Goal: Navigation & Orientation: Find specific page/section

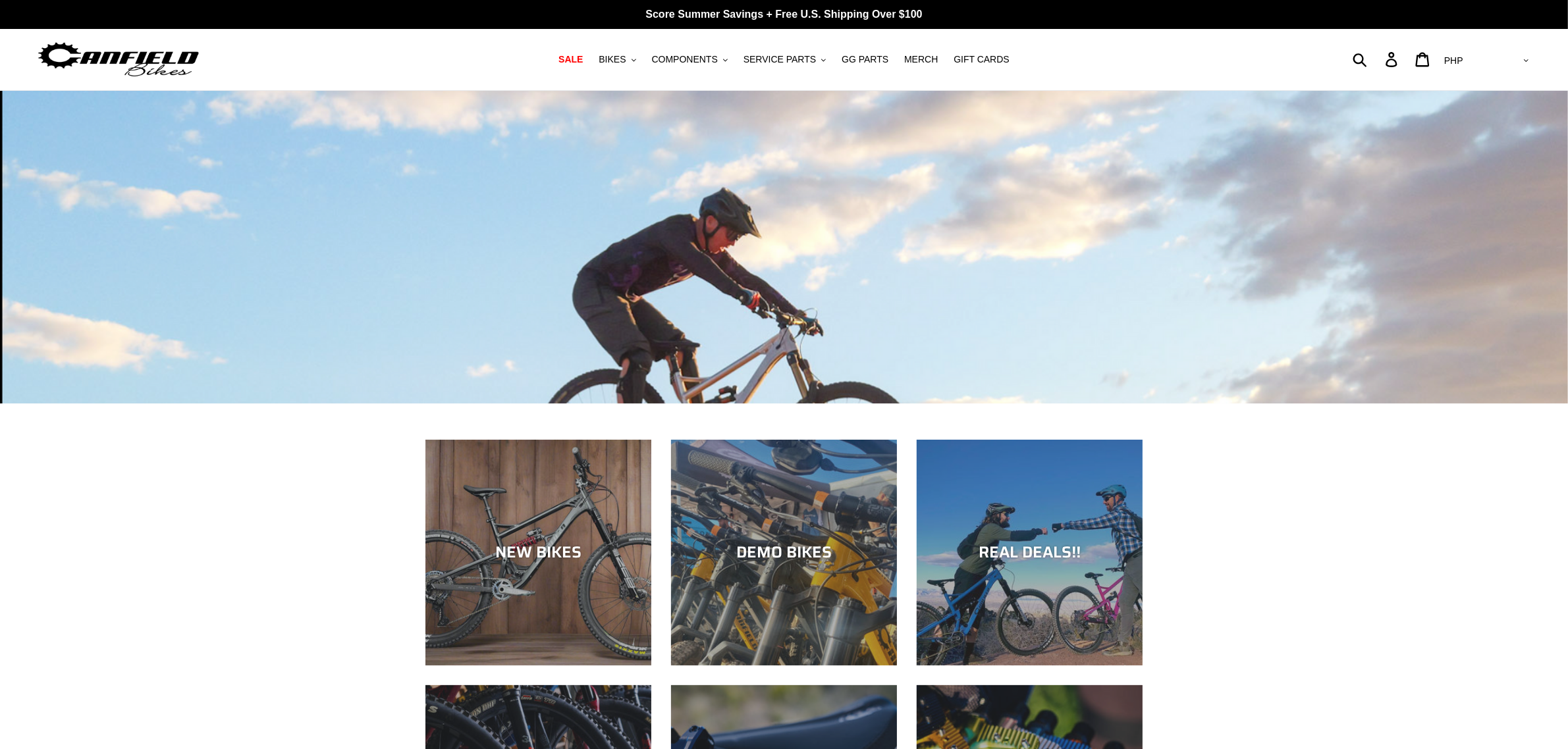
click at [781, 49] on nav "SALE BIKES .cls-1{fill:#231f20} SHOP ALL BIKES SHOP DEMO BIKES - On SALE Now! J…" at bounding box center [784, 59] width 748 height 61
click at [784, 54] on span "SERVICE PARTS" at bounding box center [779, 59] width 72 height 11
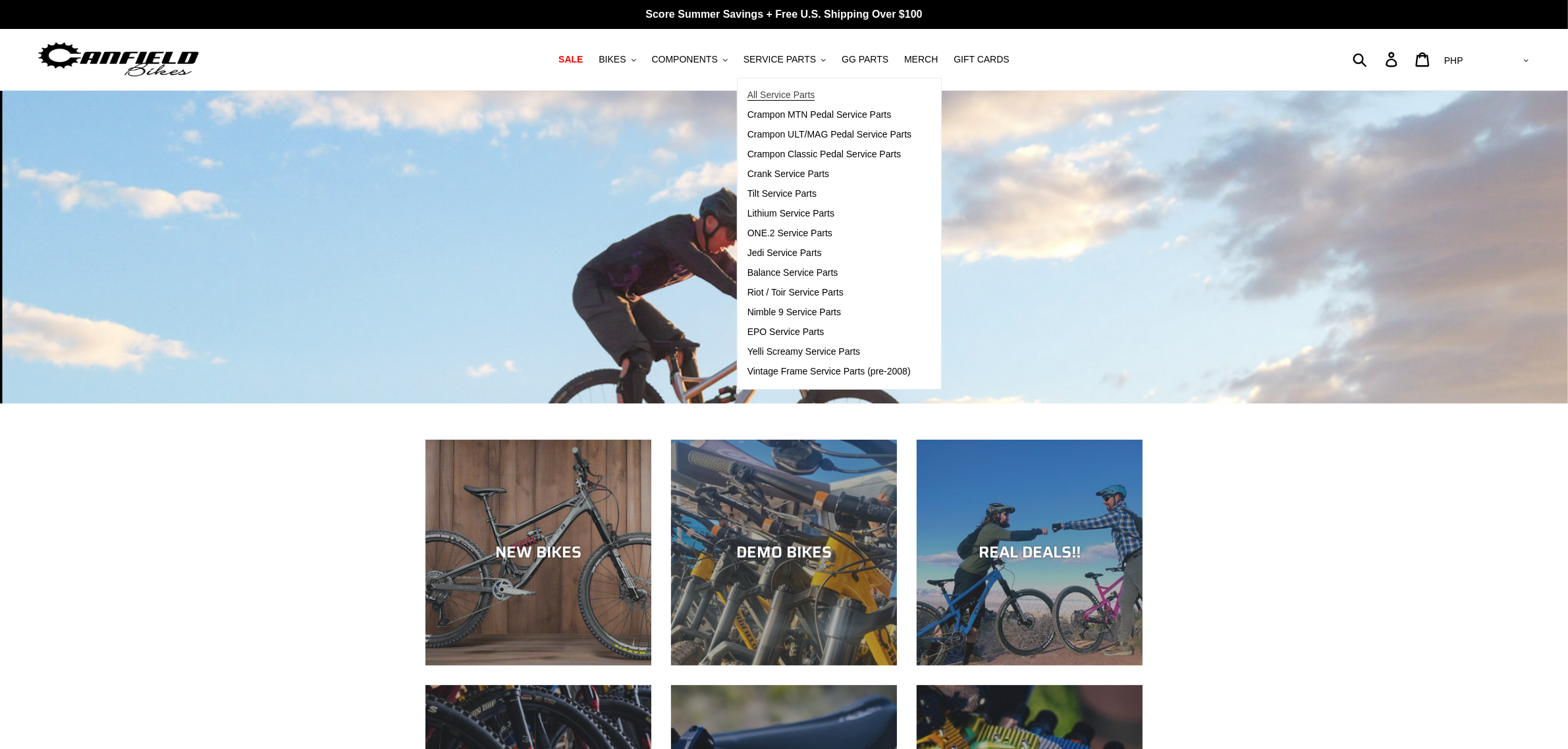
click at [821, 96] on link "All Service Parts" at bounding box center [829, 96] width 185 height 20
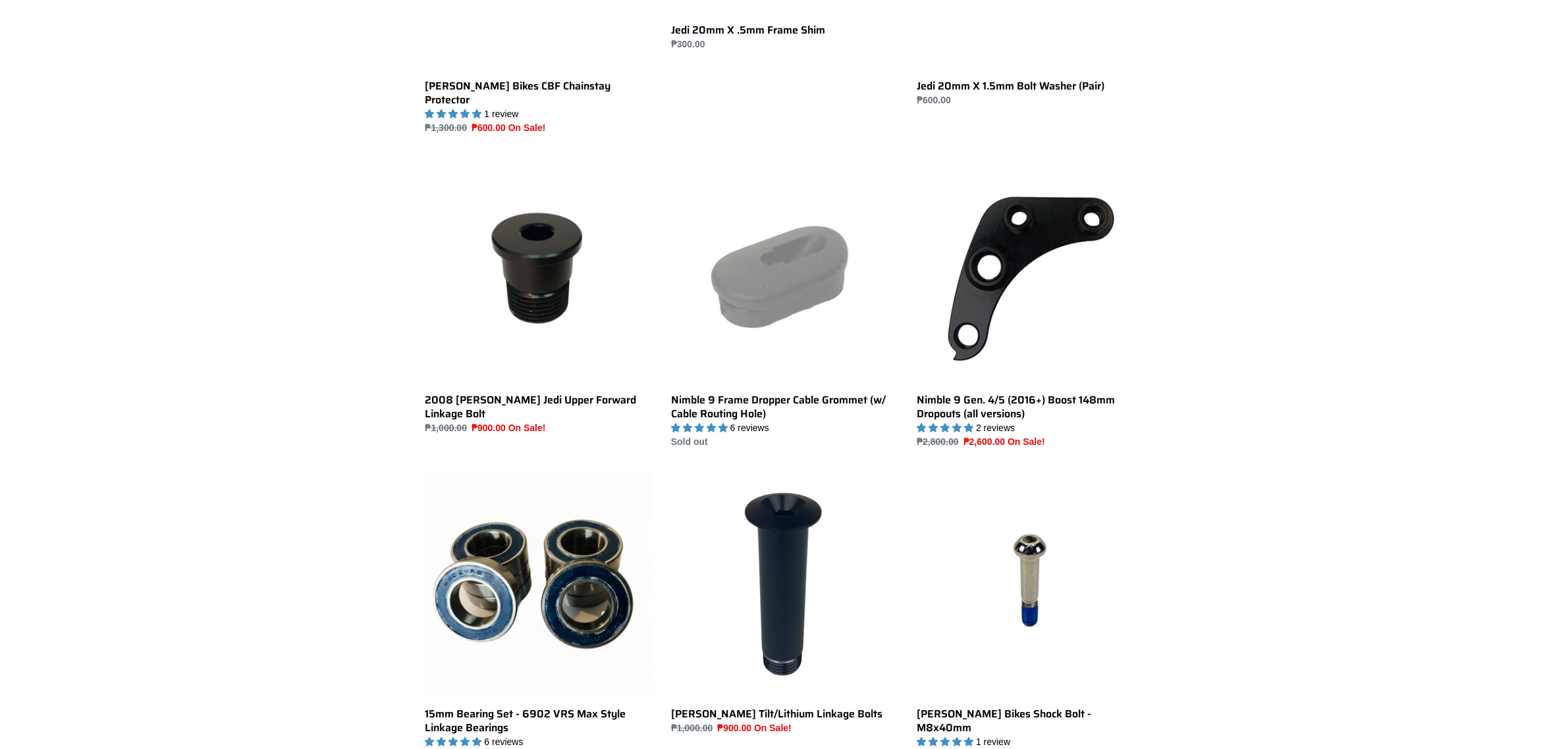
scroll to position [1975, 0]
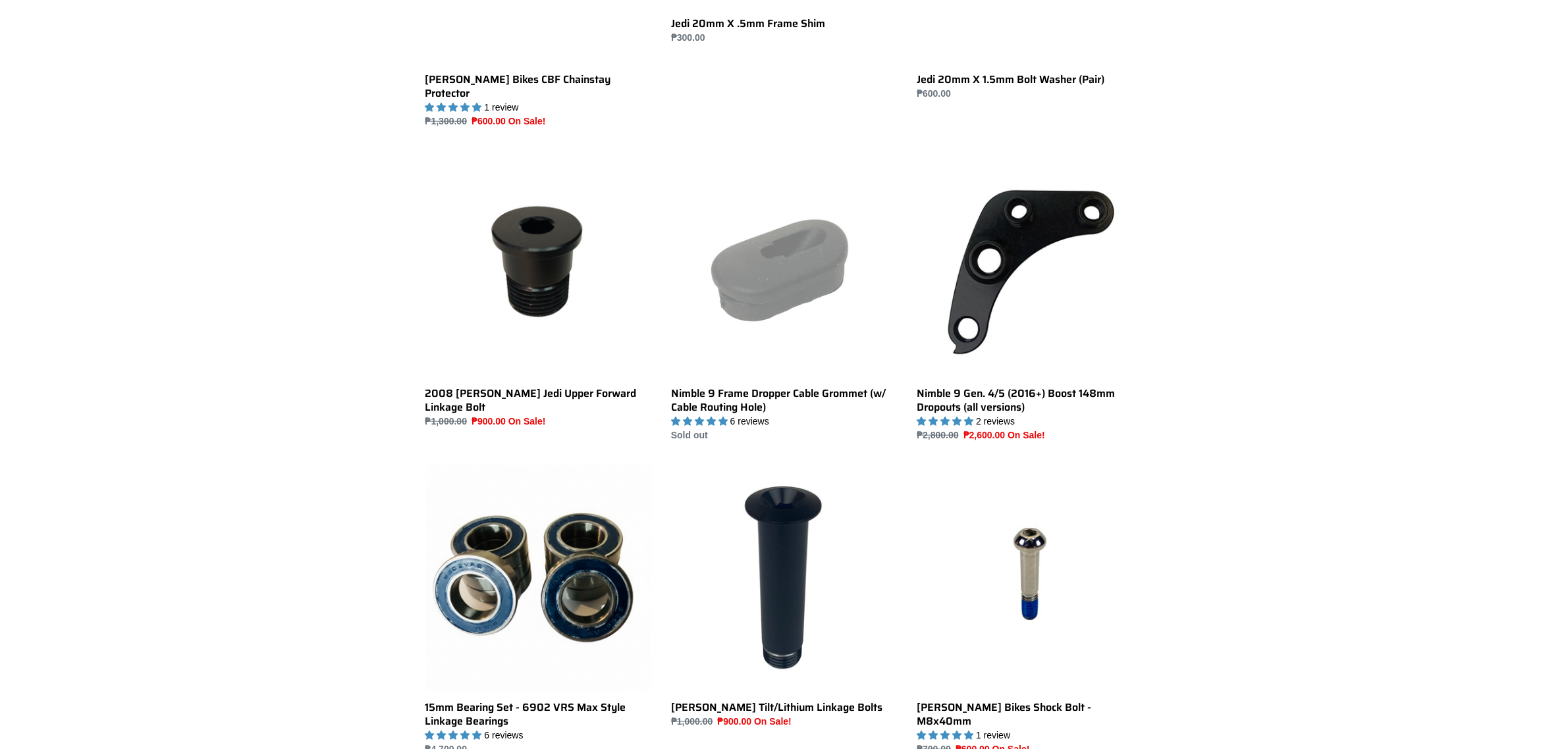
scroll to position [1728, 0]
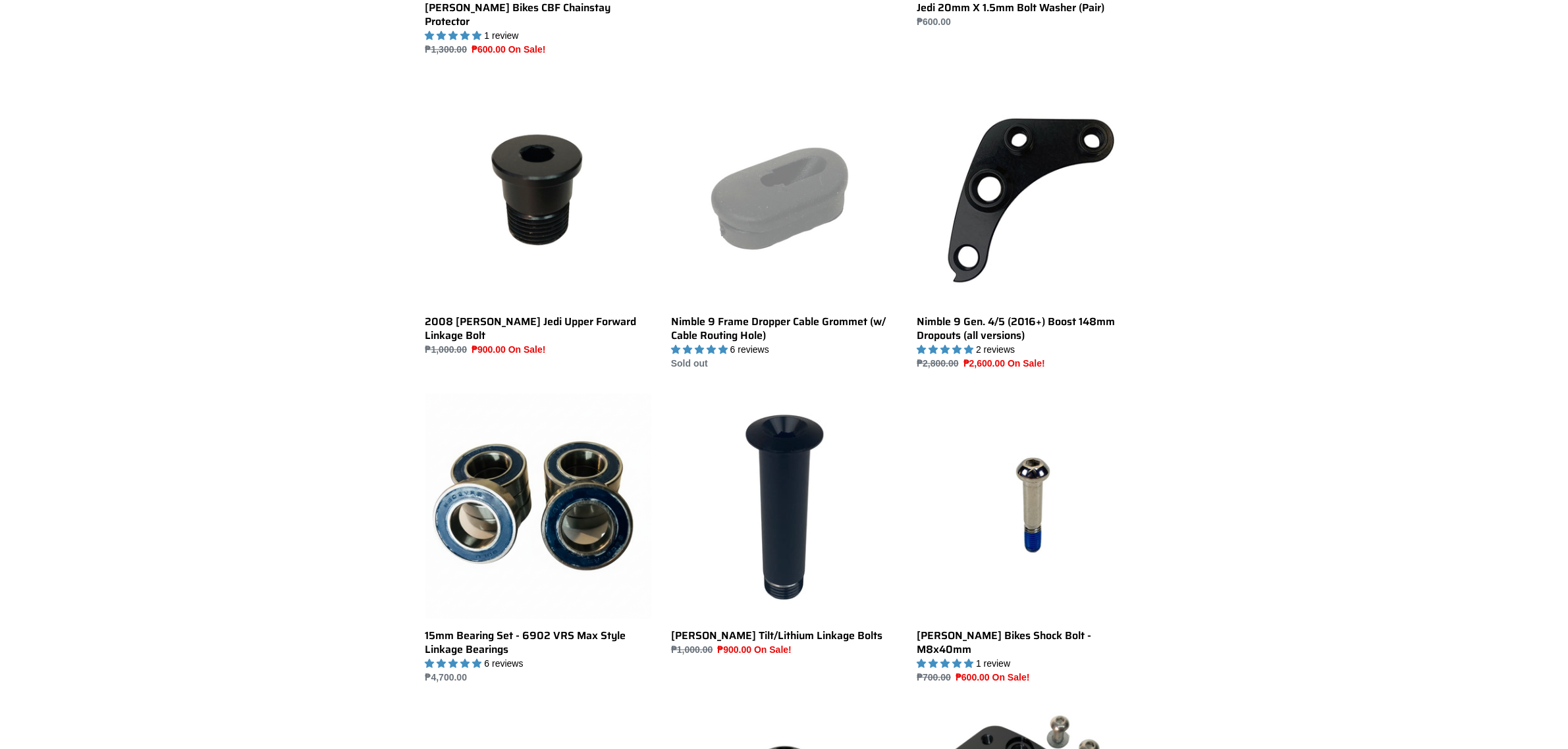
scroll to position [1975, 0]
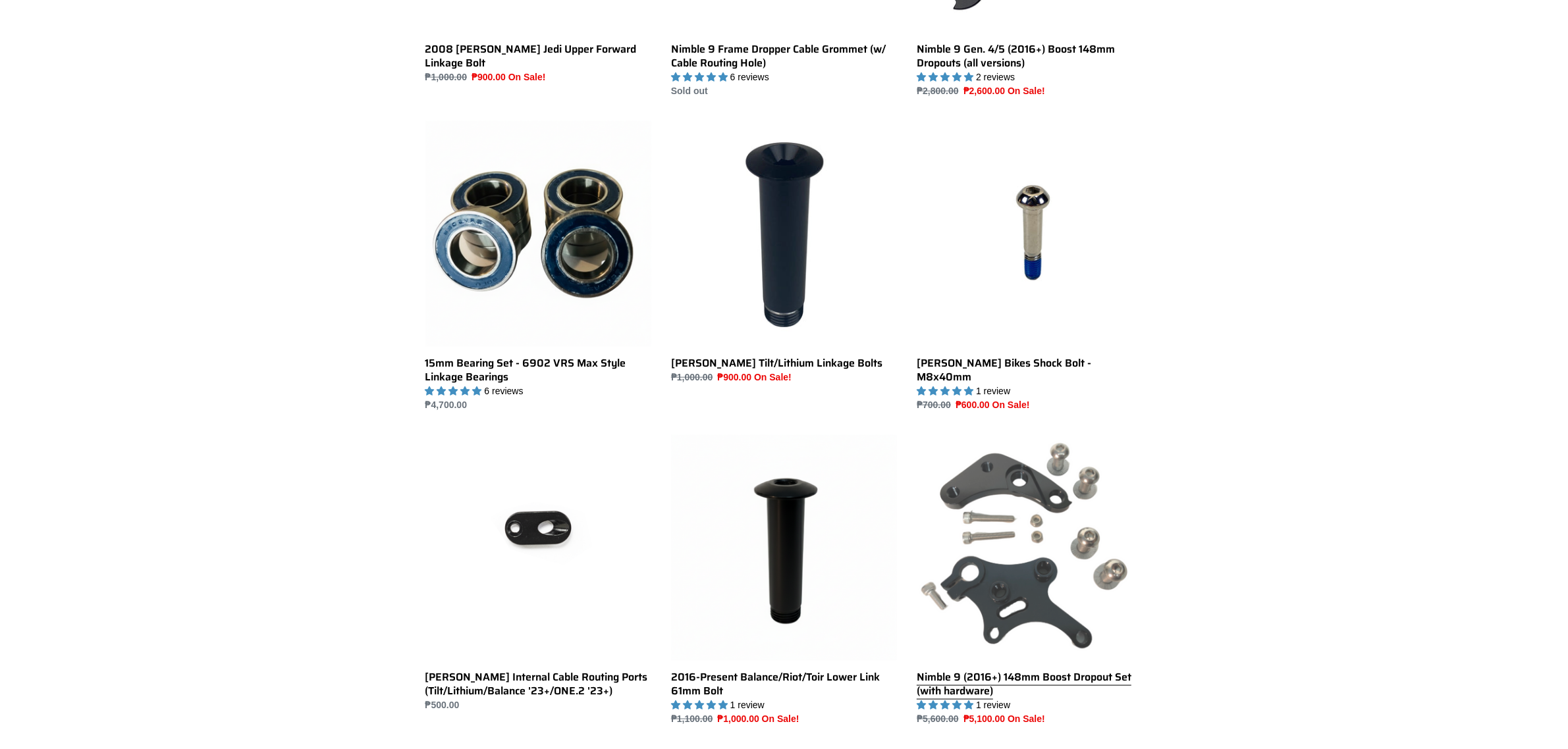
scroll to position [2222, 0]
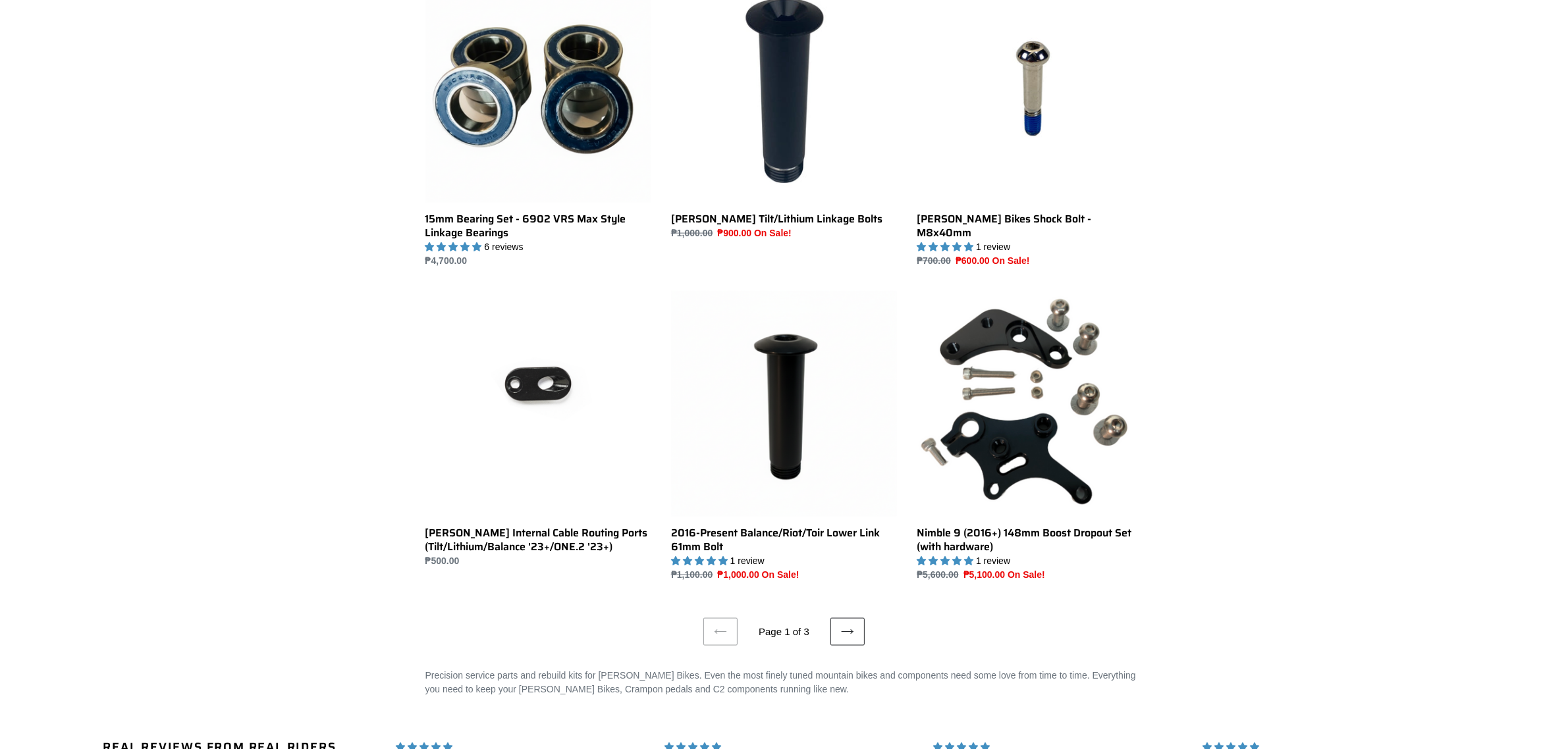
drag, startPoint x: 840, startPoint y: 611, endPoint x: 850, endPoint y: 613, distance: 10.2
click at [841, 625] on icon at bounding box center [847, 631] width 13 height 13
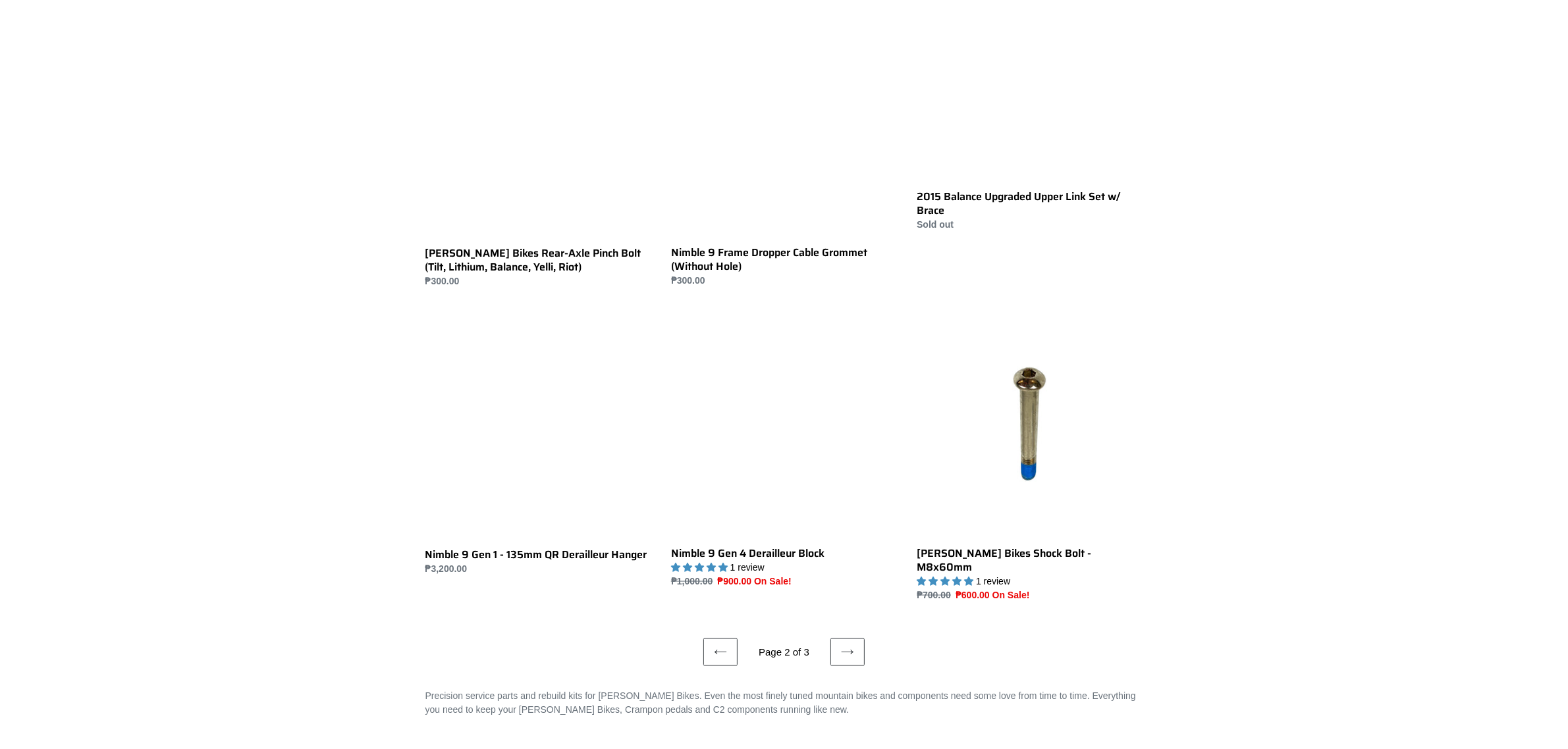
scroll to position [2305, 0]
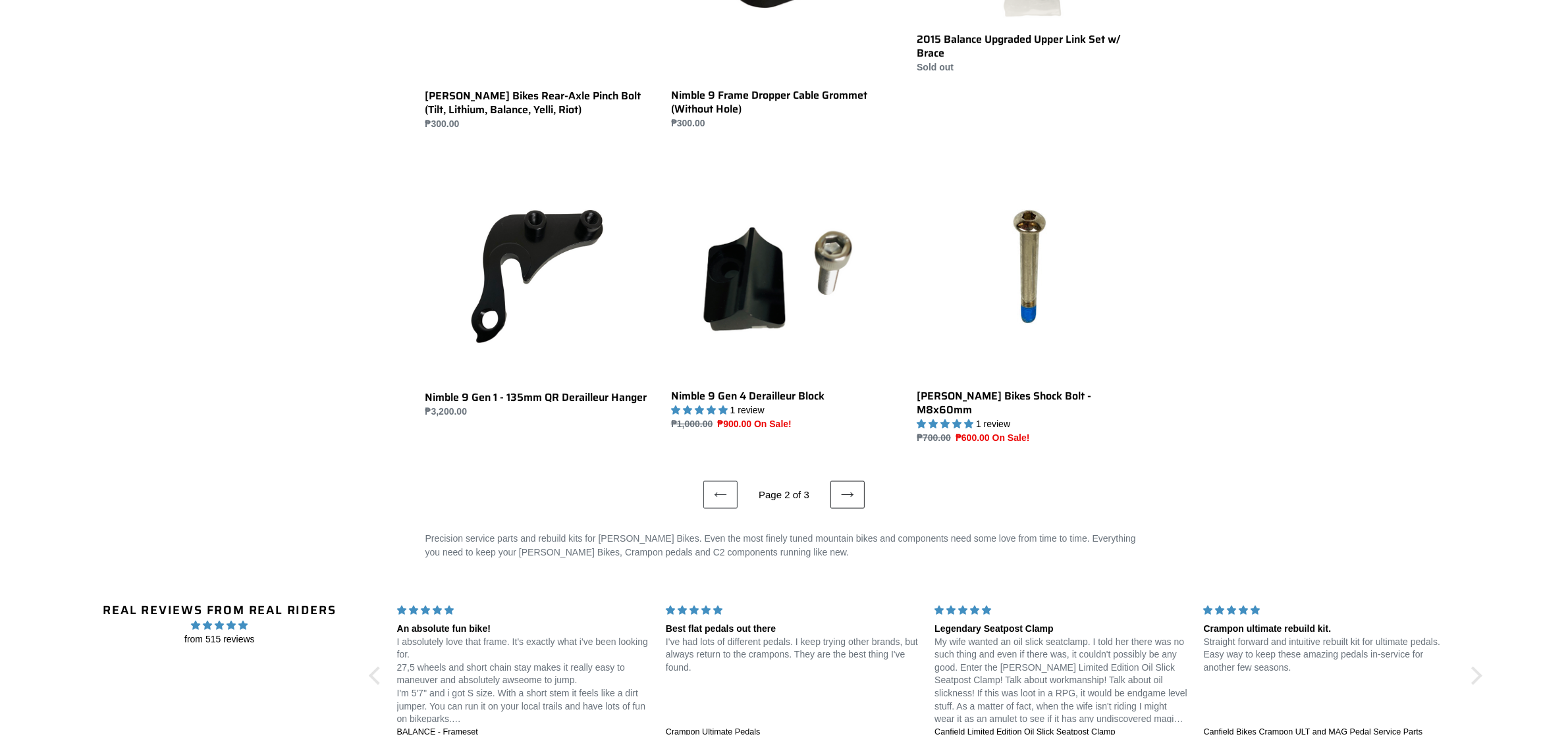
click at [841, 489] on icon at bounding box center [847, 495] width 13 height 13
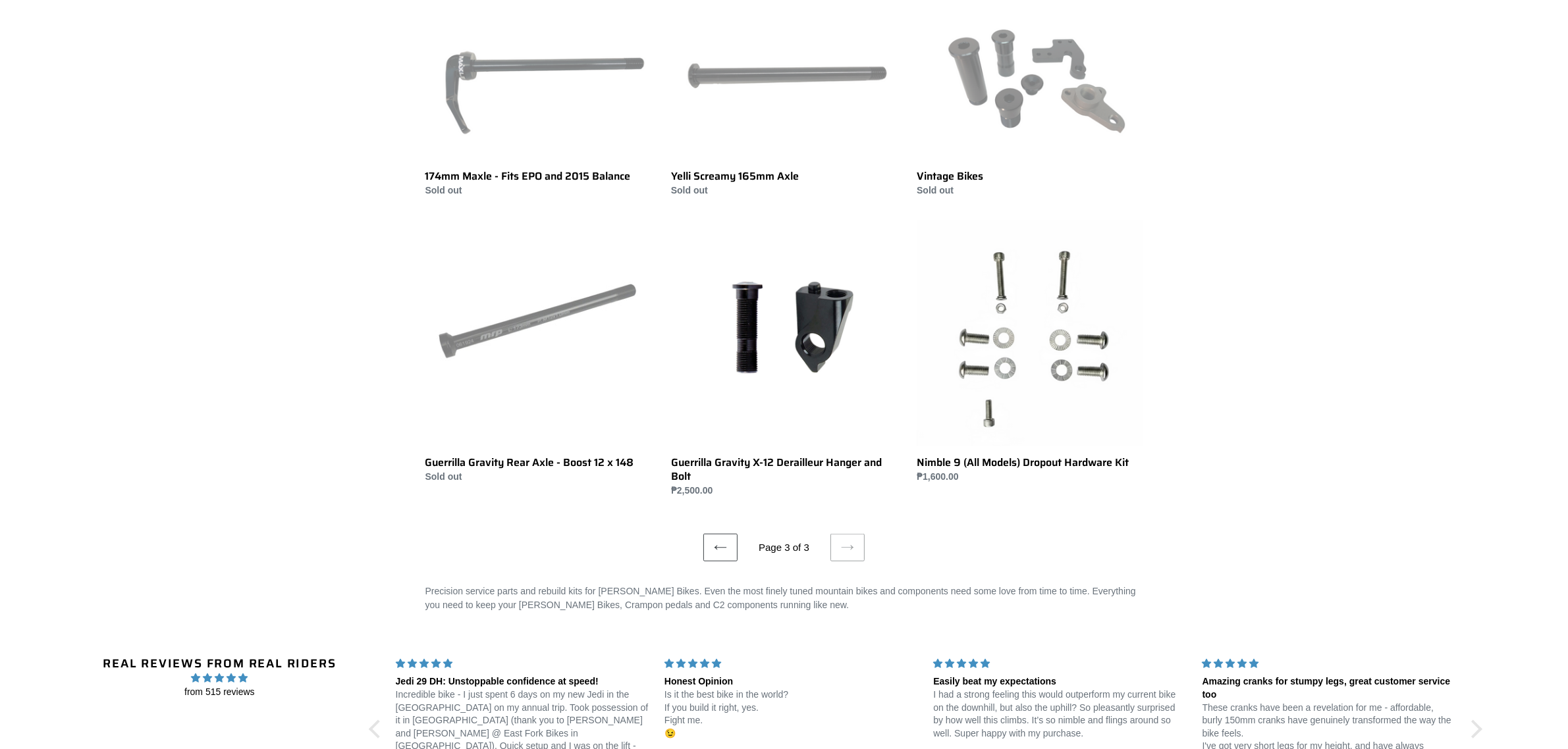
scroll to position [1811, 0]
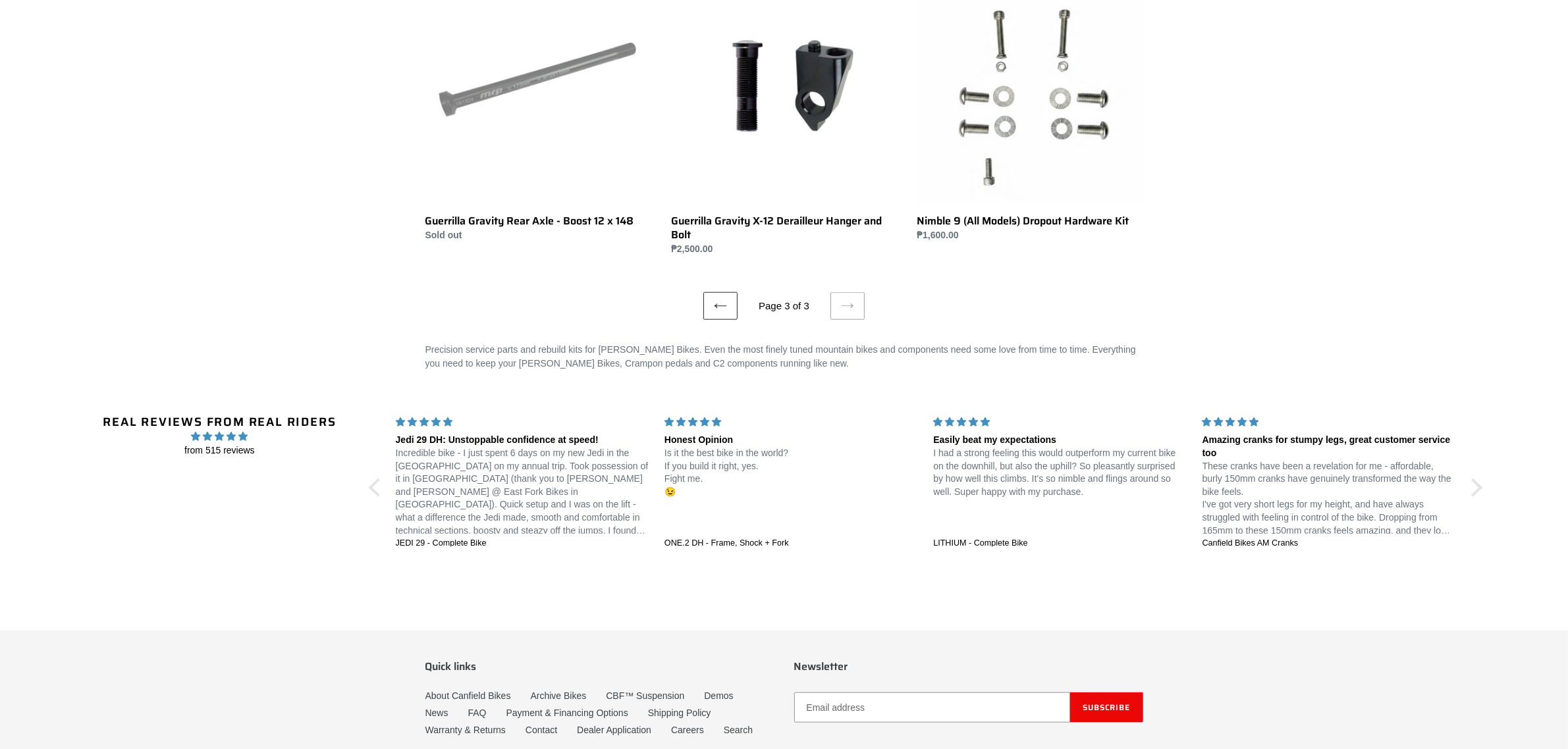
click at [715, 305] on icon at bounding box center [719, 305] width 13 height 13
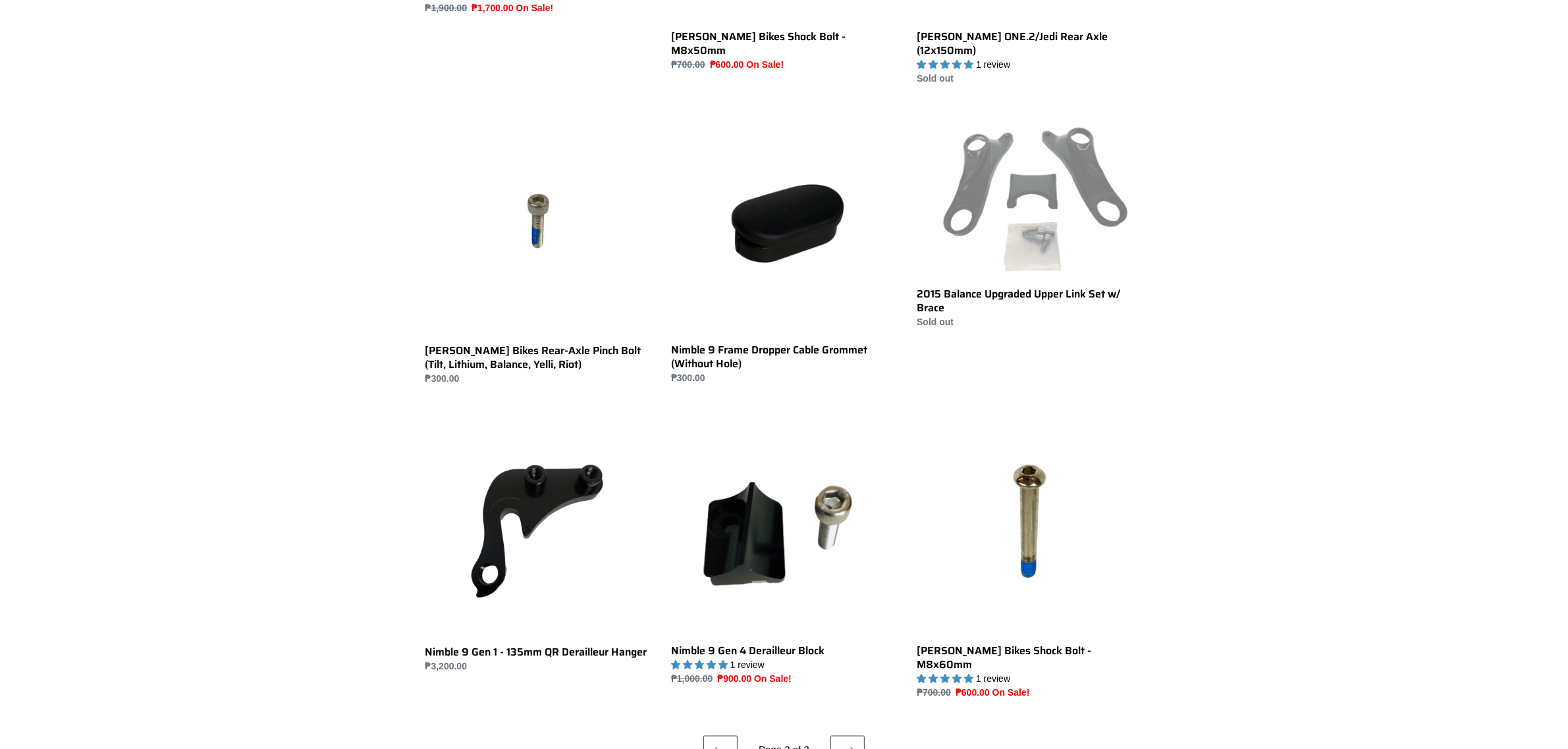
scroll to position [2222, 0]
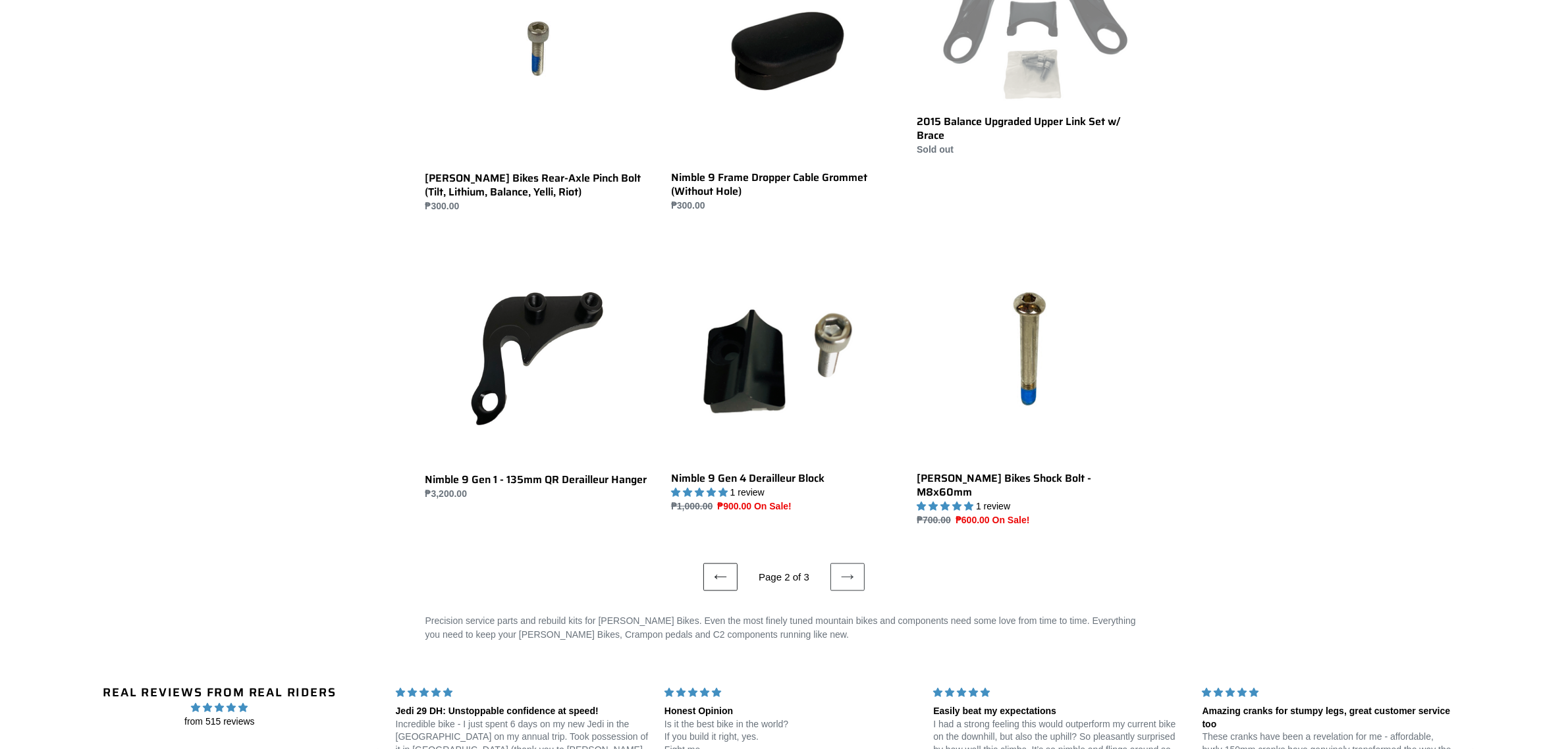
click at [729, 564] on link "Previous page" at bounding box center [720, 578] width 35 height 28
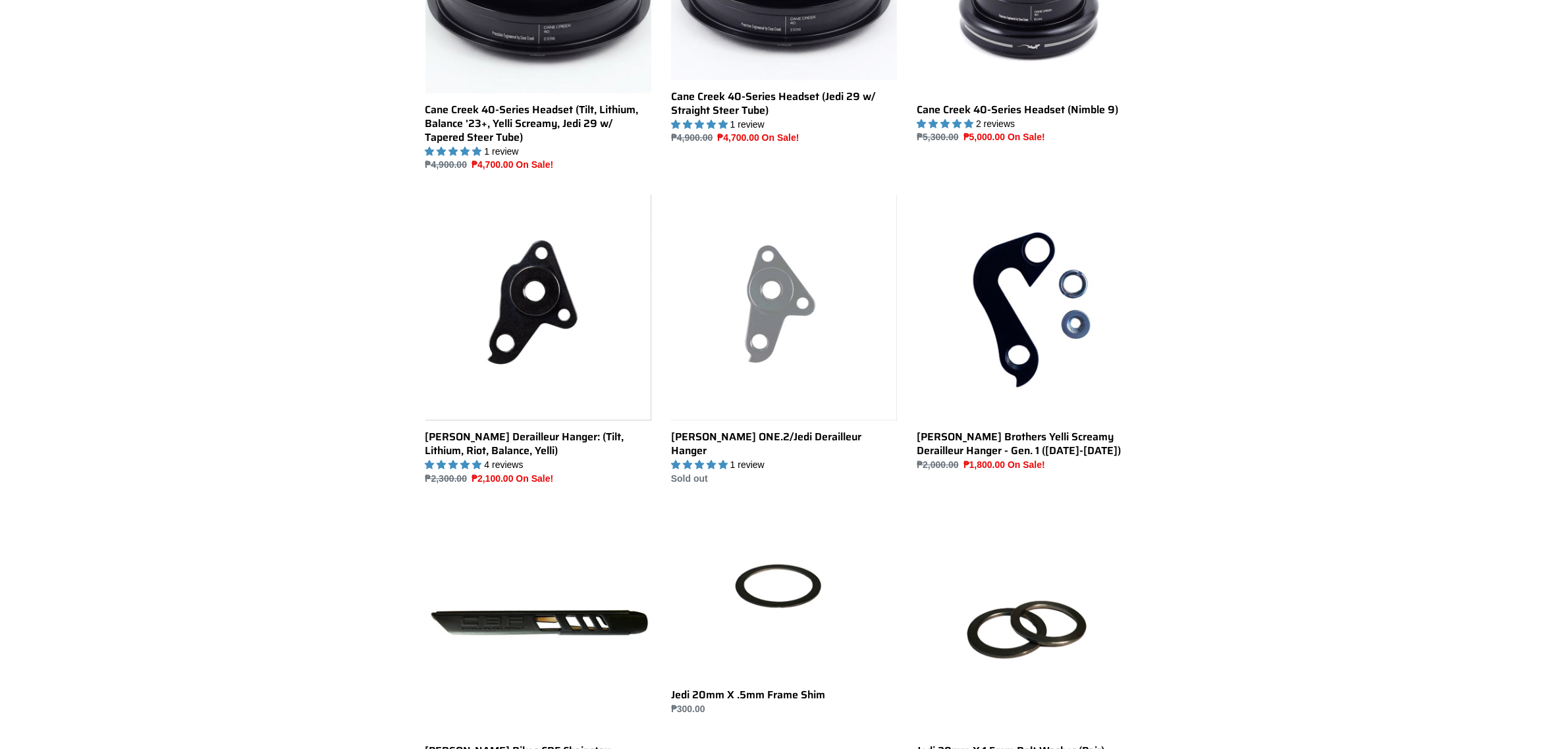
scroll to position [1152, 0]
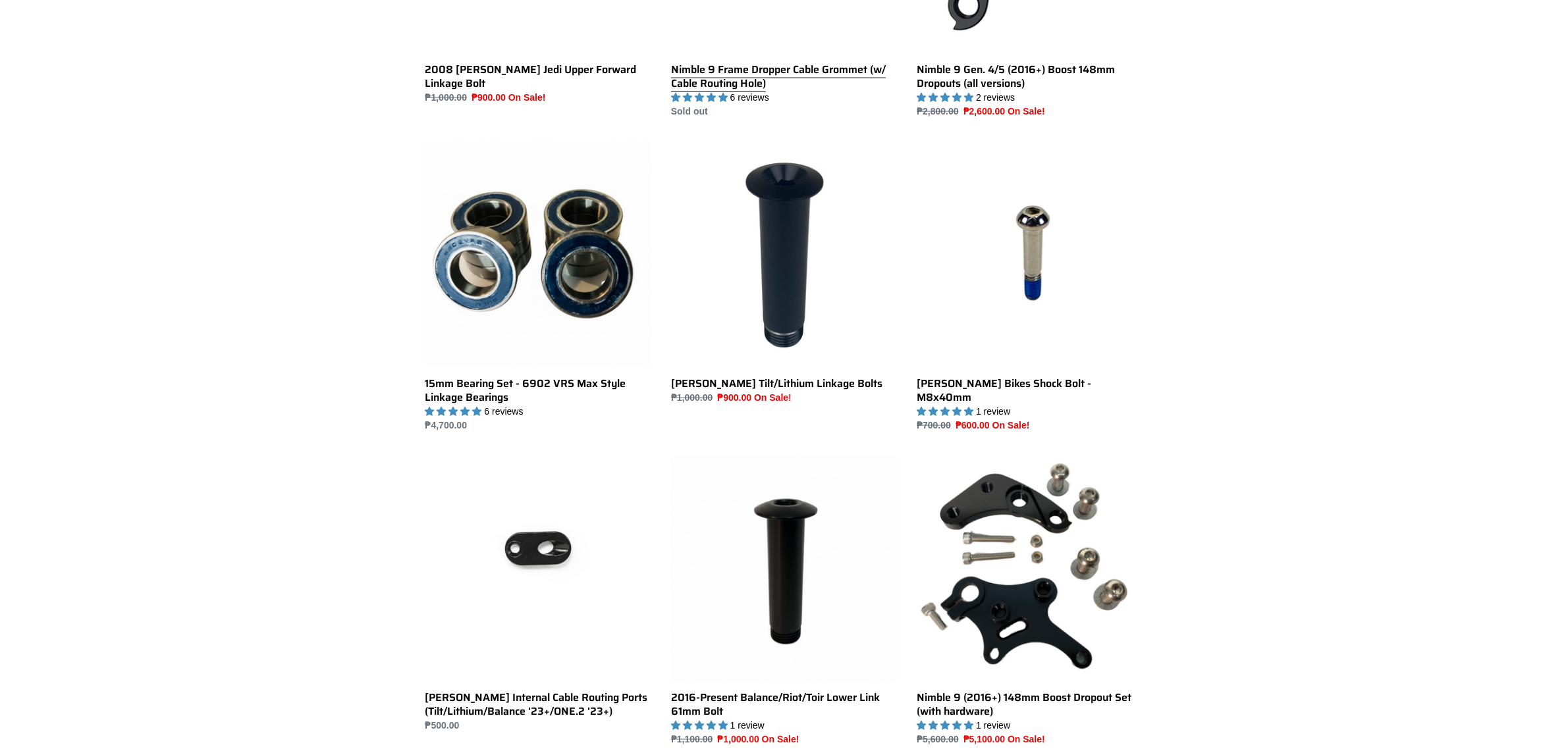
scroll to position [2387, 0]
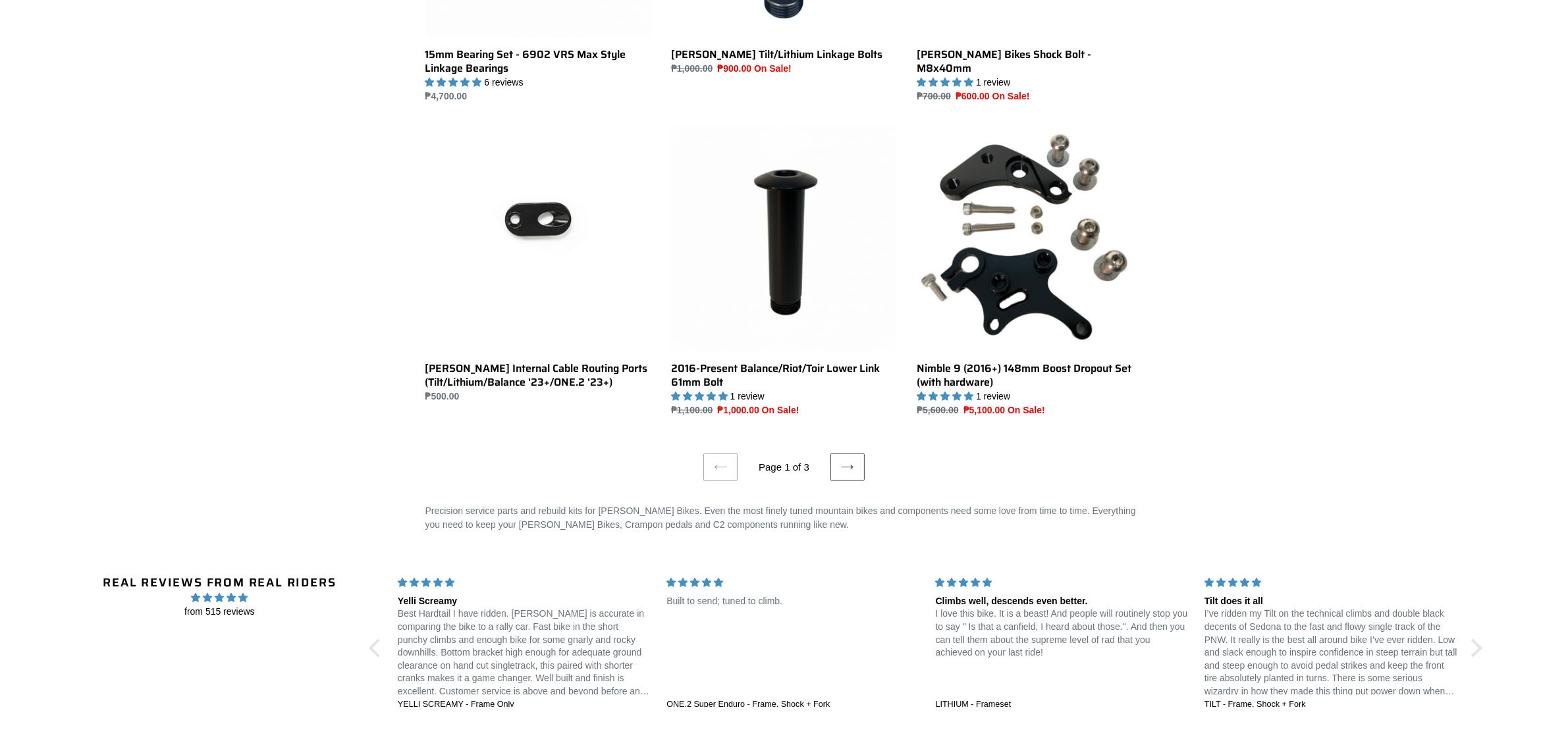
click at [825, 460] on li "Page 1 of 3" at bounding box center [784, 467] width 87 height 15
click at [835, 454] on link "Next page" at bounding box center [847, 467] width 35 height 28
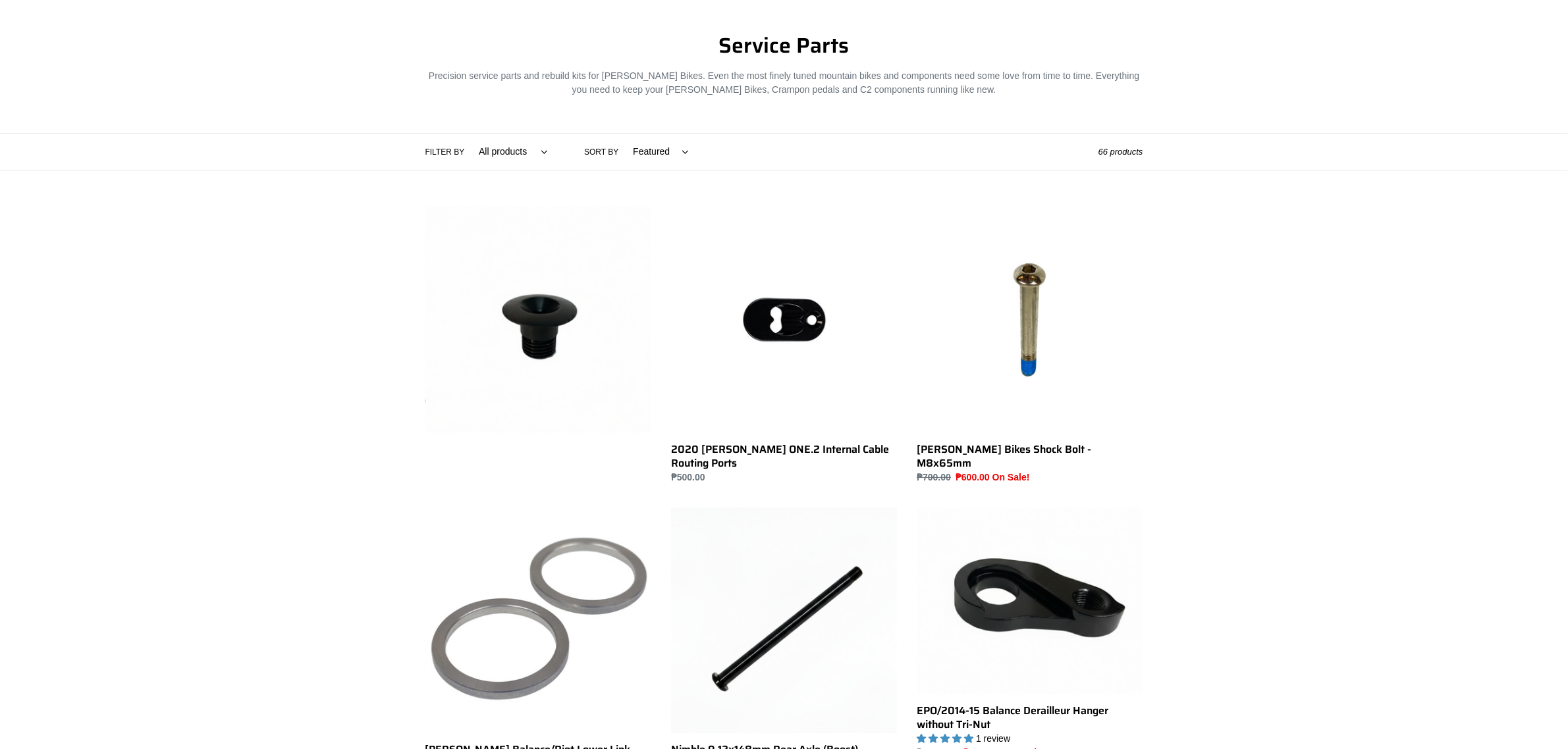
scroll to position [82, 0]
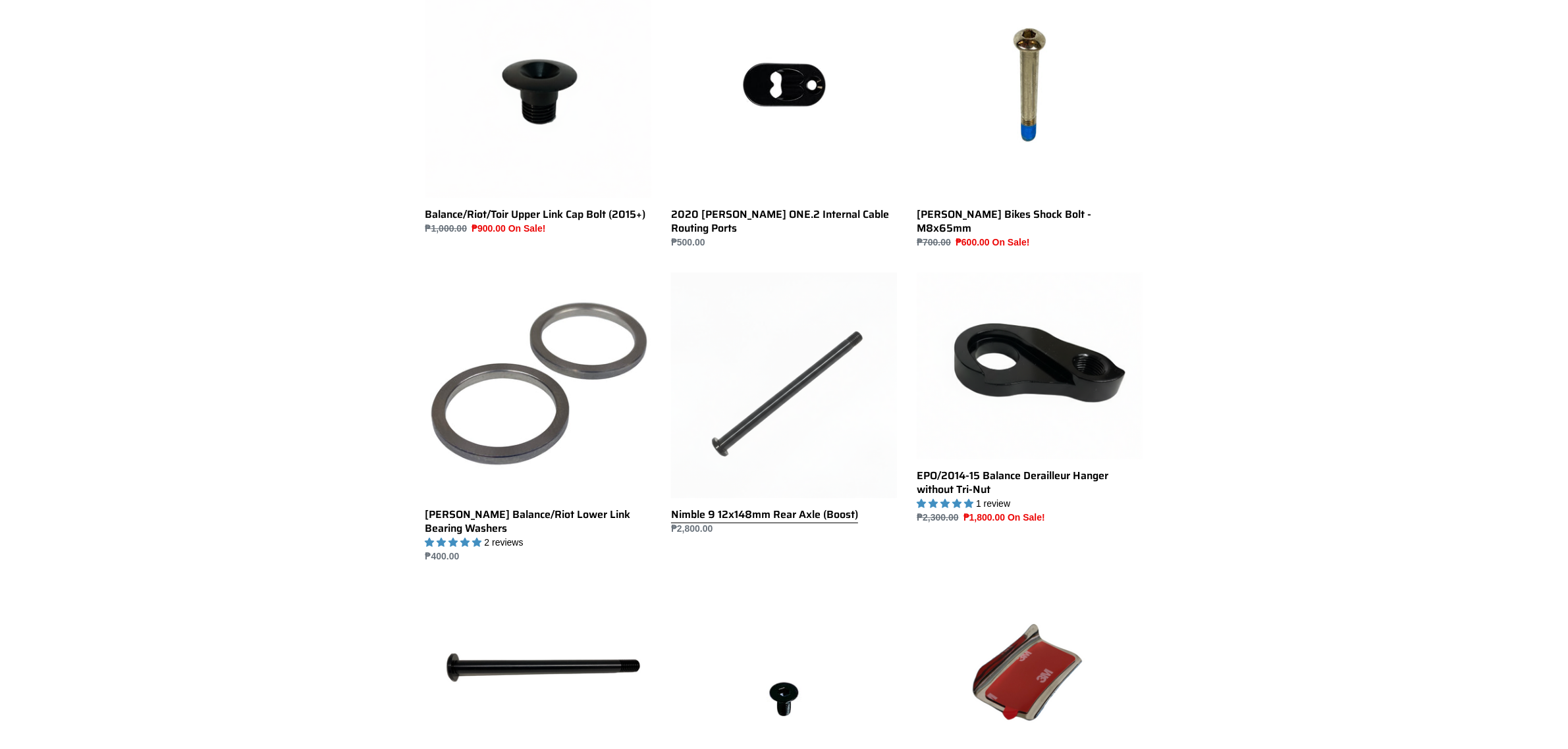
scroll to position [576, 0]
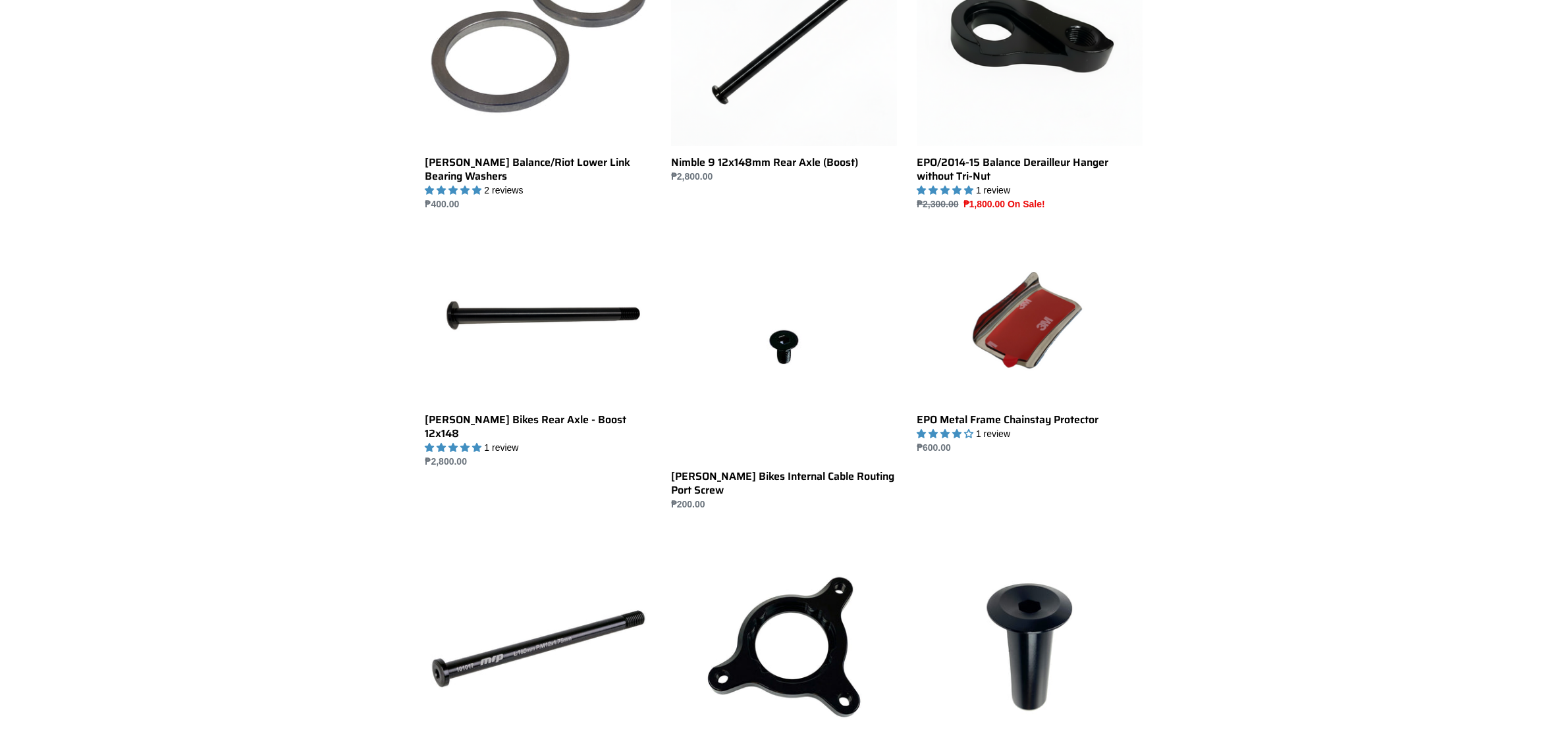
scroll to position [823, 0]
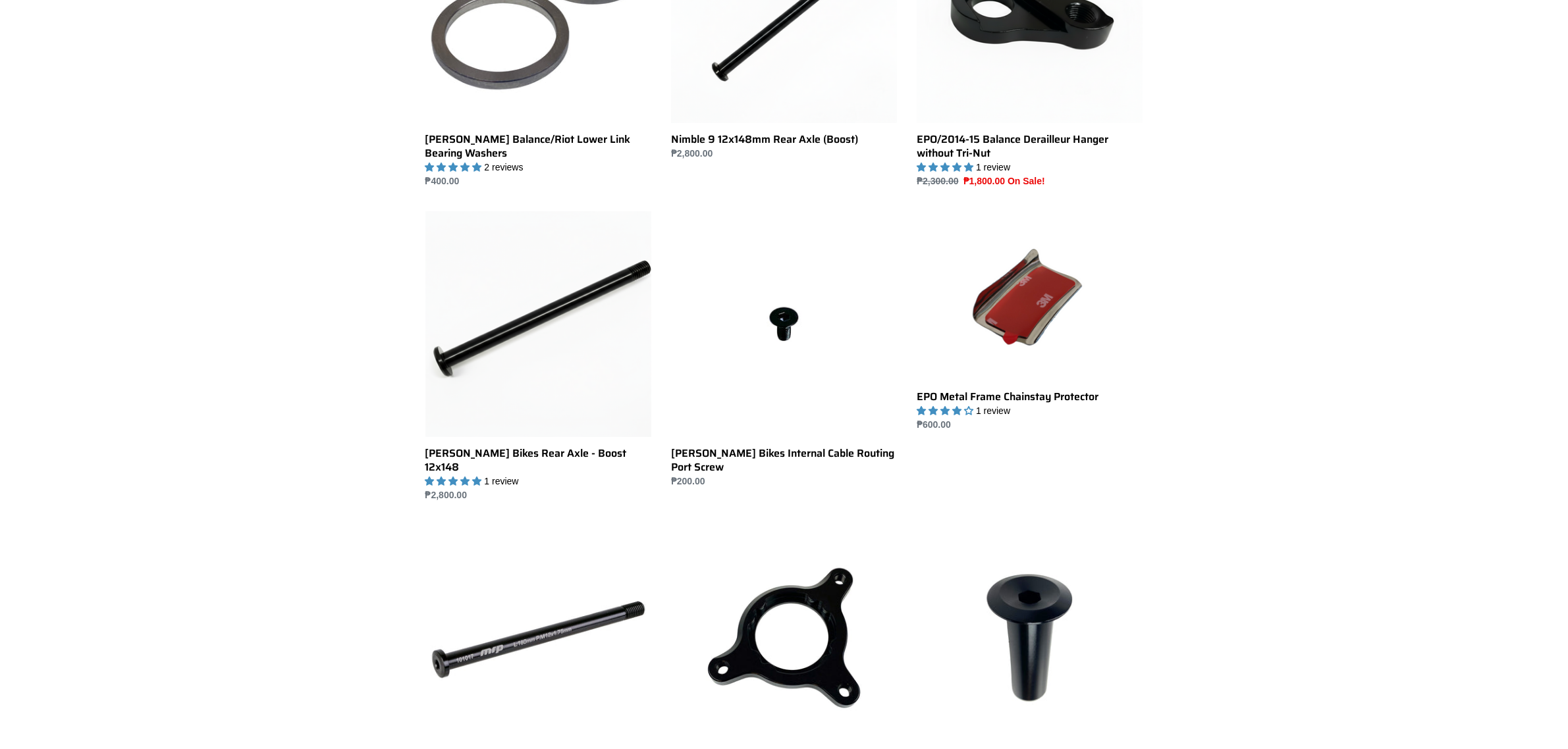
scroll to position [741, 0]
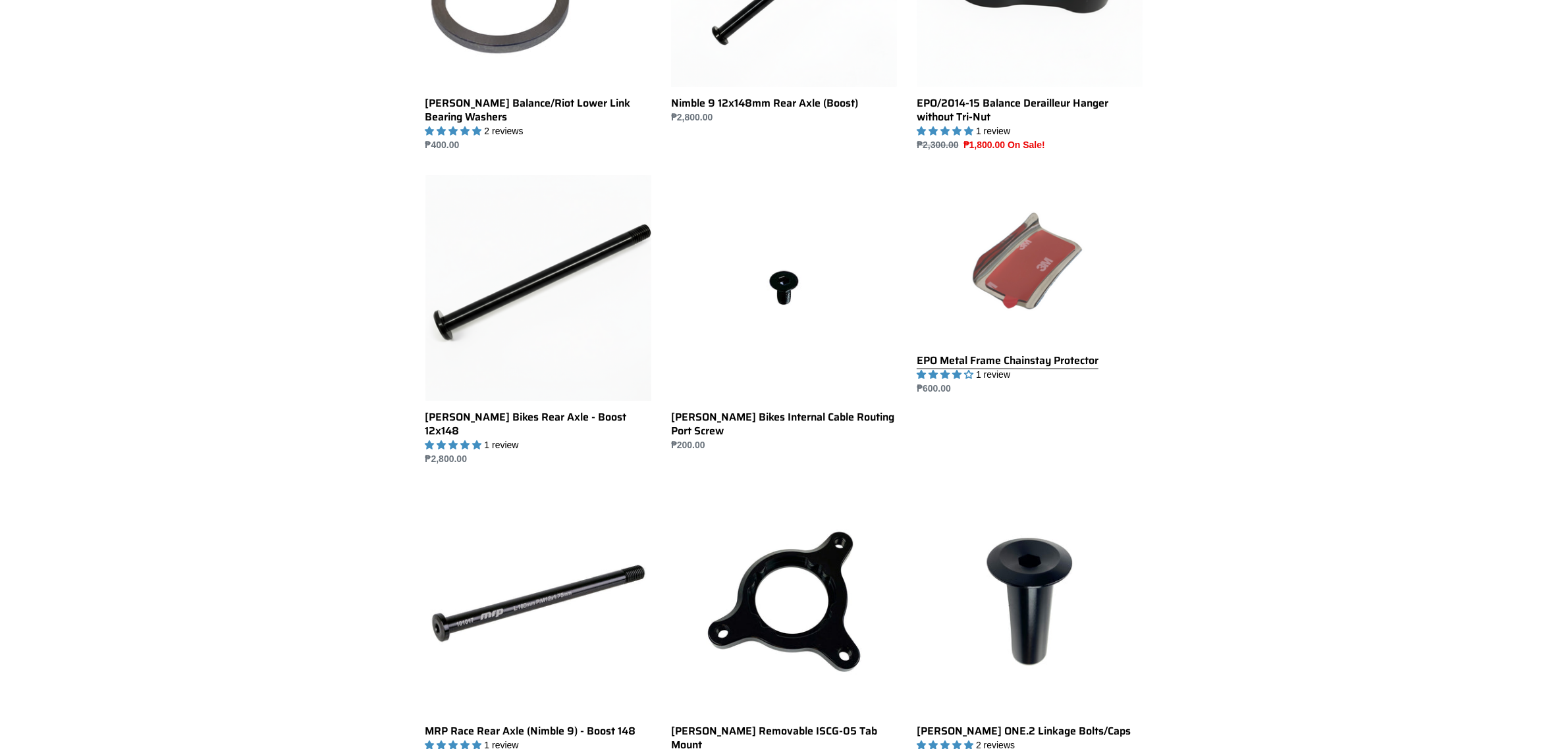
click at [1069, 359] on link "EPO Metal Frame Chainstay Protector" at bounding box center [1030, 285] width 226 height 220
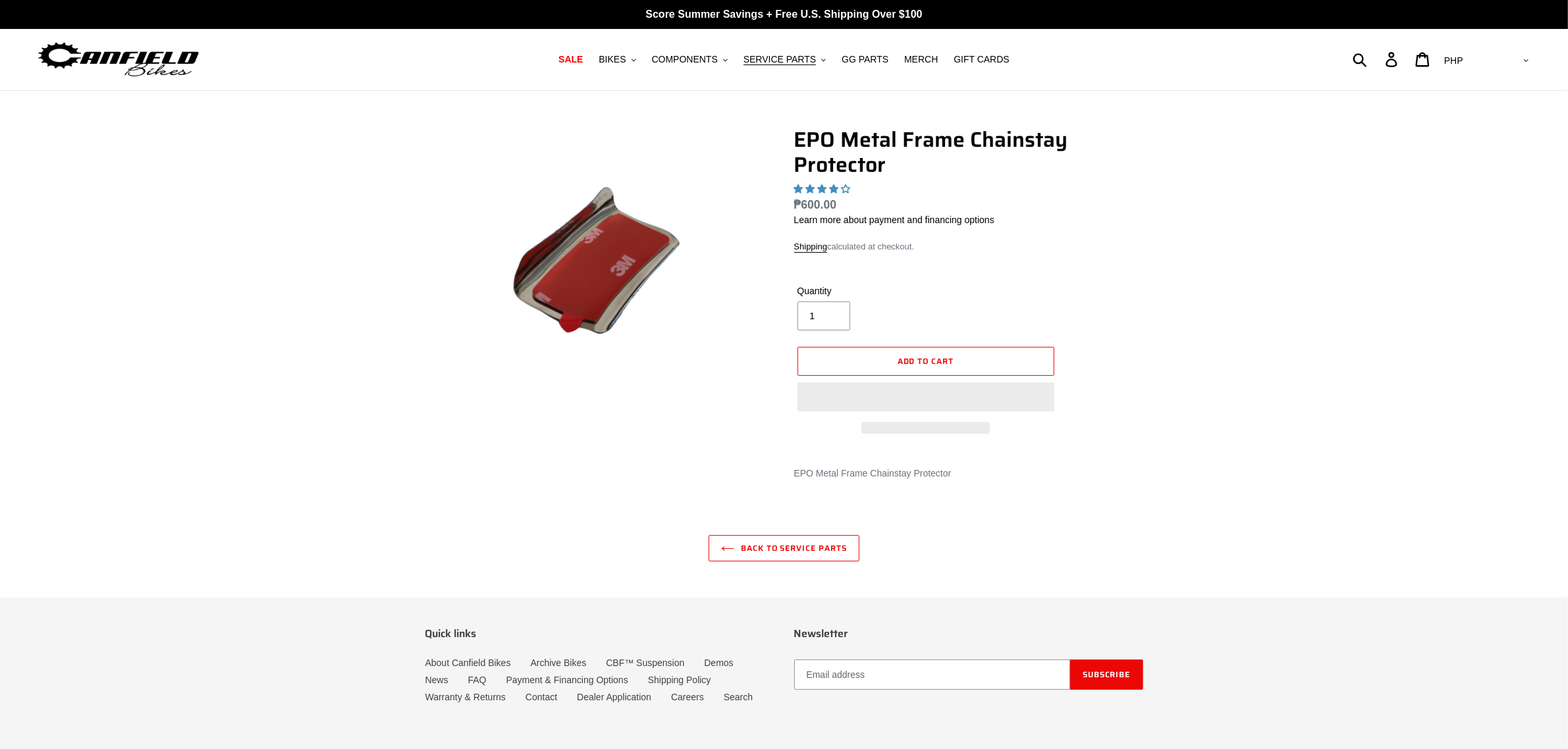
select select "highest-rating"
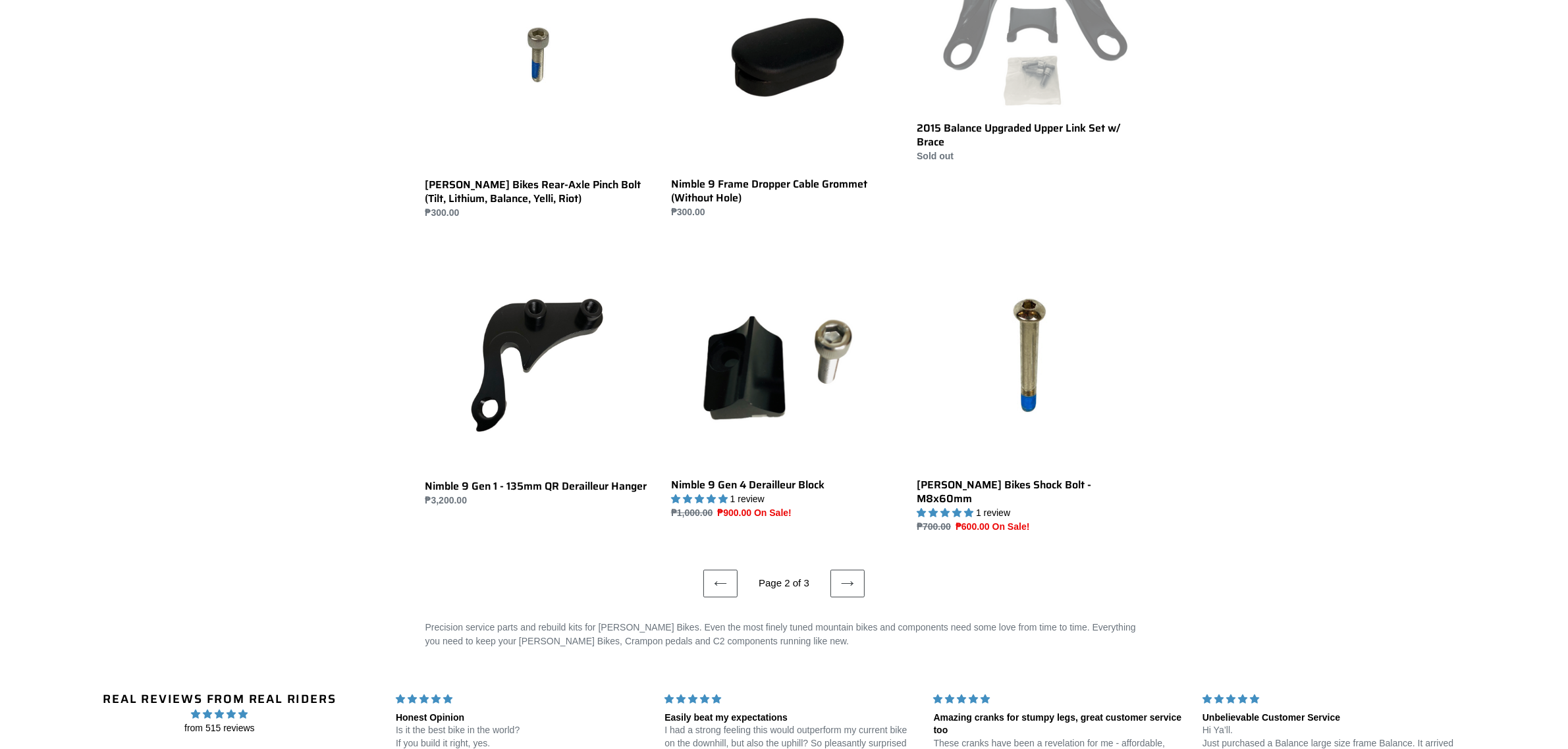
scroll to position [2222, 0]
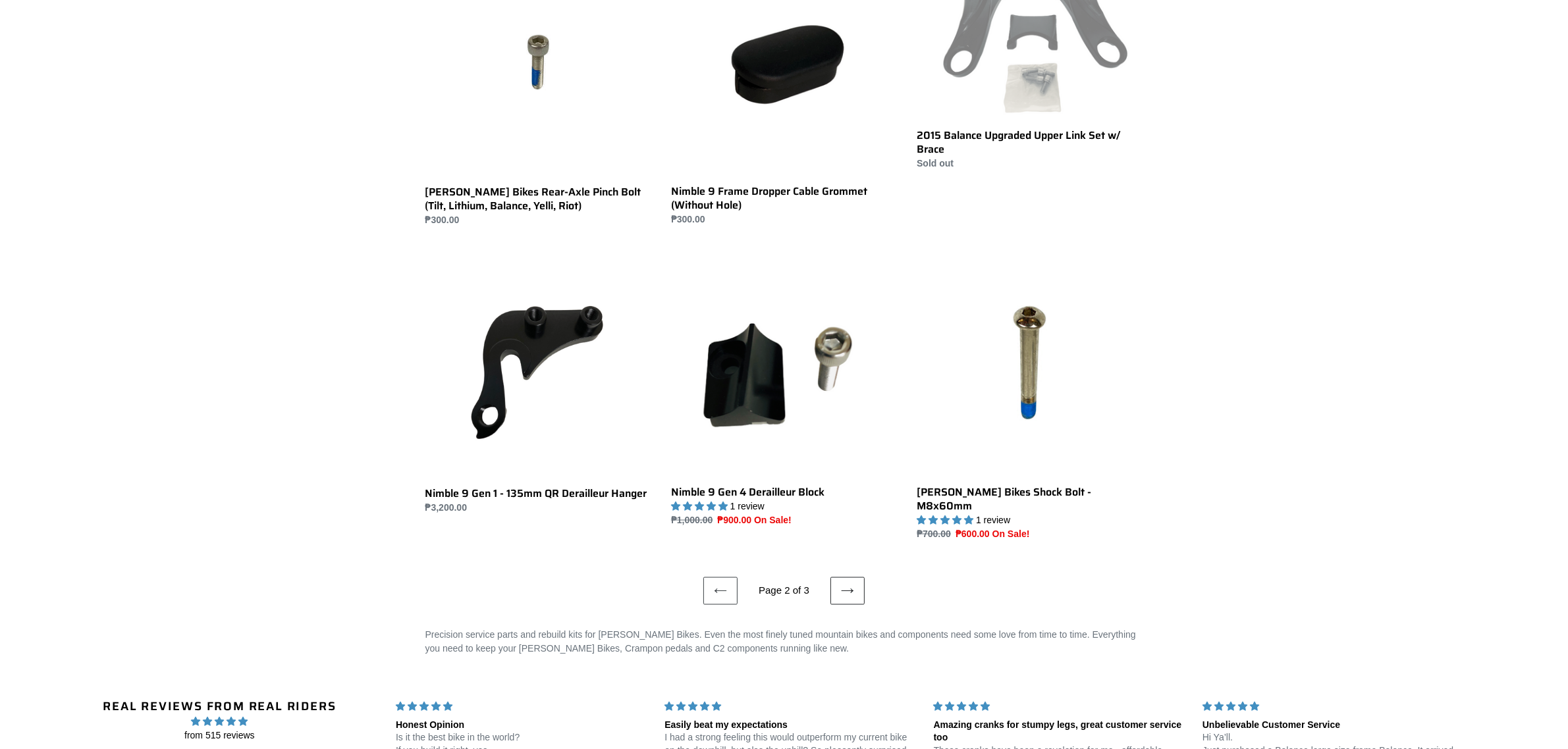
click at [836, 577] on link "Next page" at bounding box center [847, 591] width 35 height 28
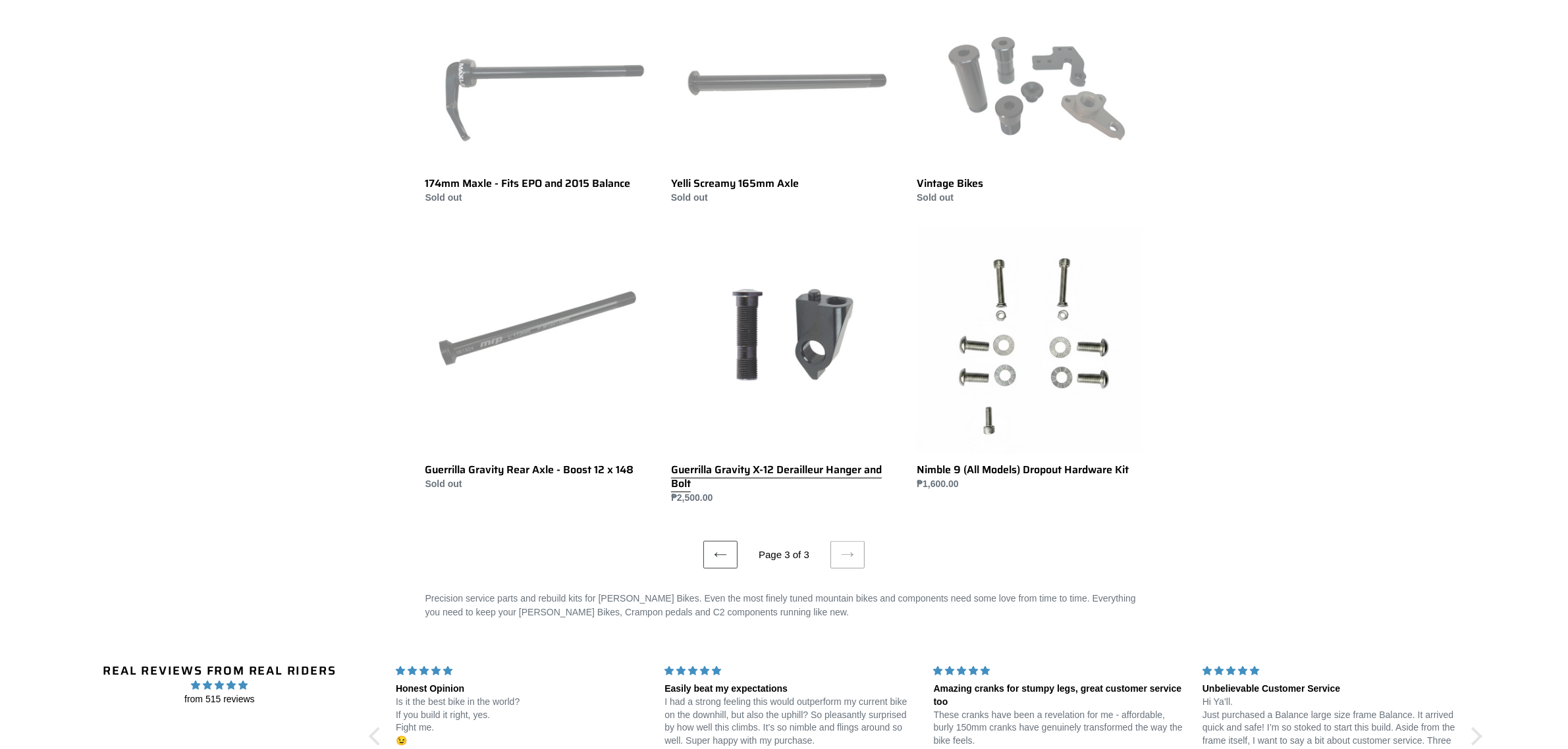
scroll to position [1728, 0]
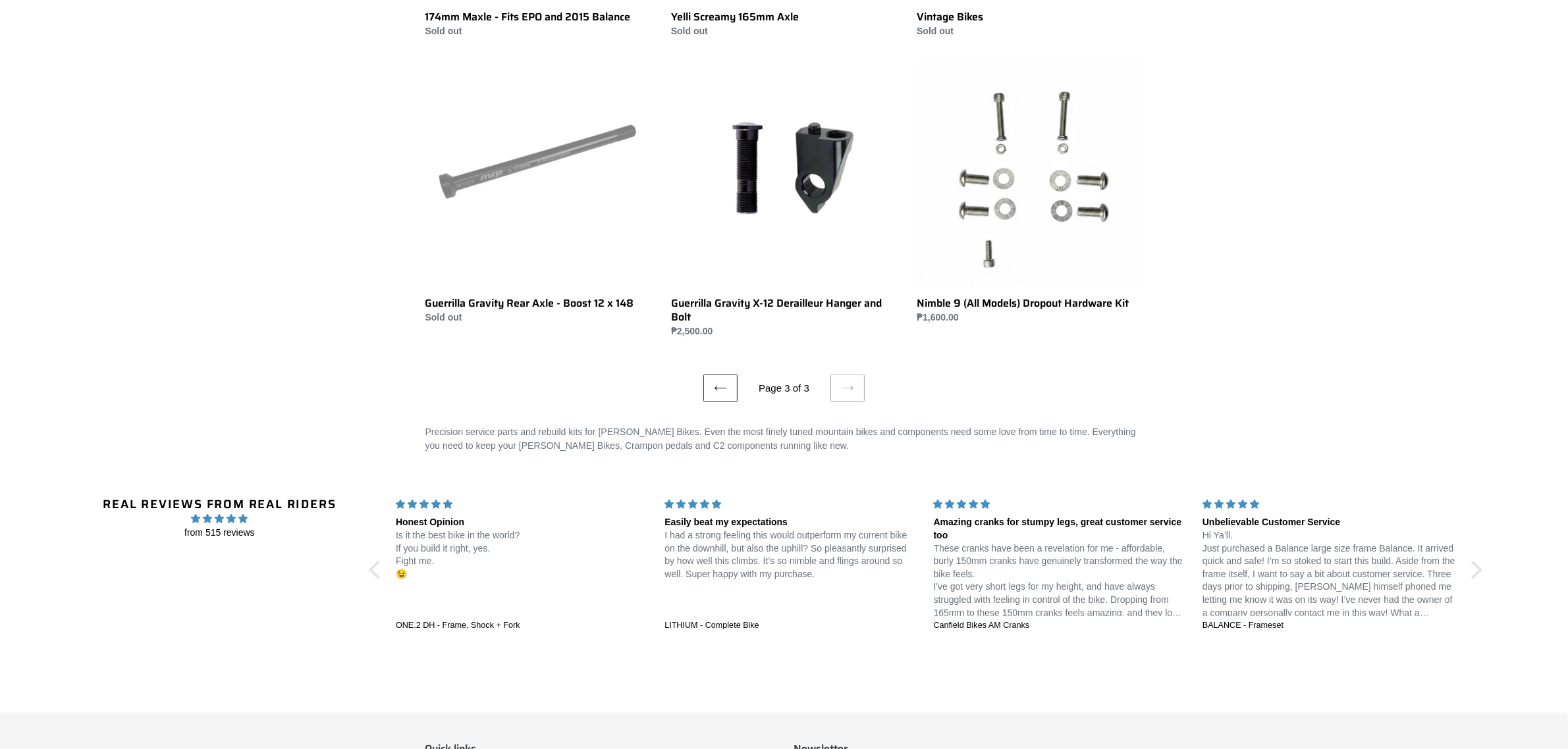
click at [729, 390] on link "Previous page" at bounding box center [720, 388] width 35 height 28
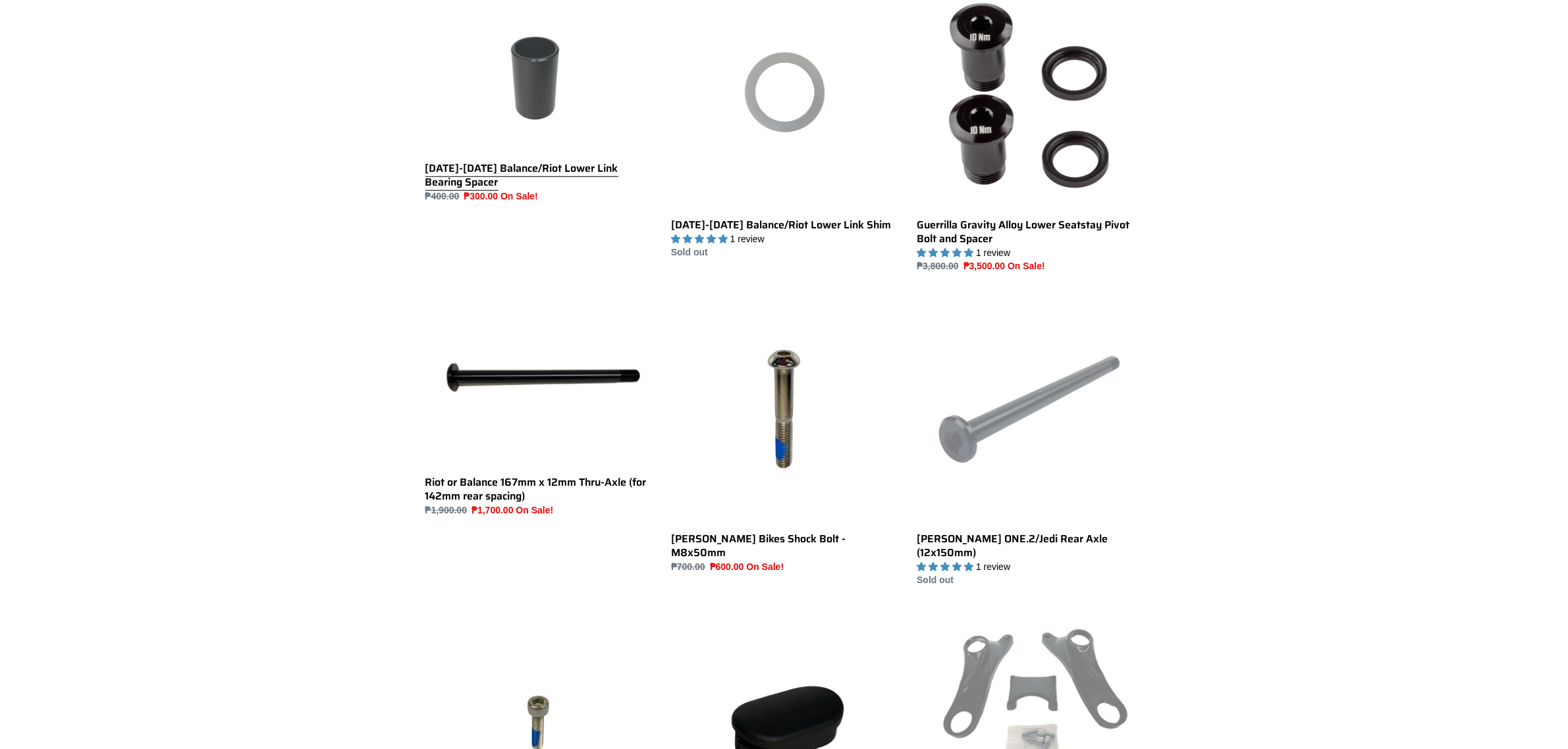
scroll to position [1564, 0]
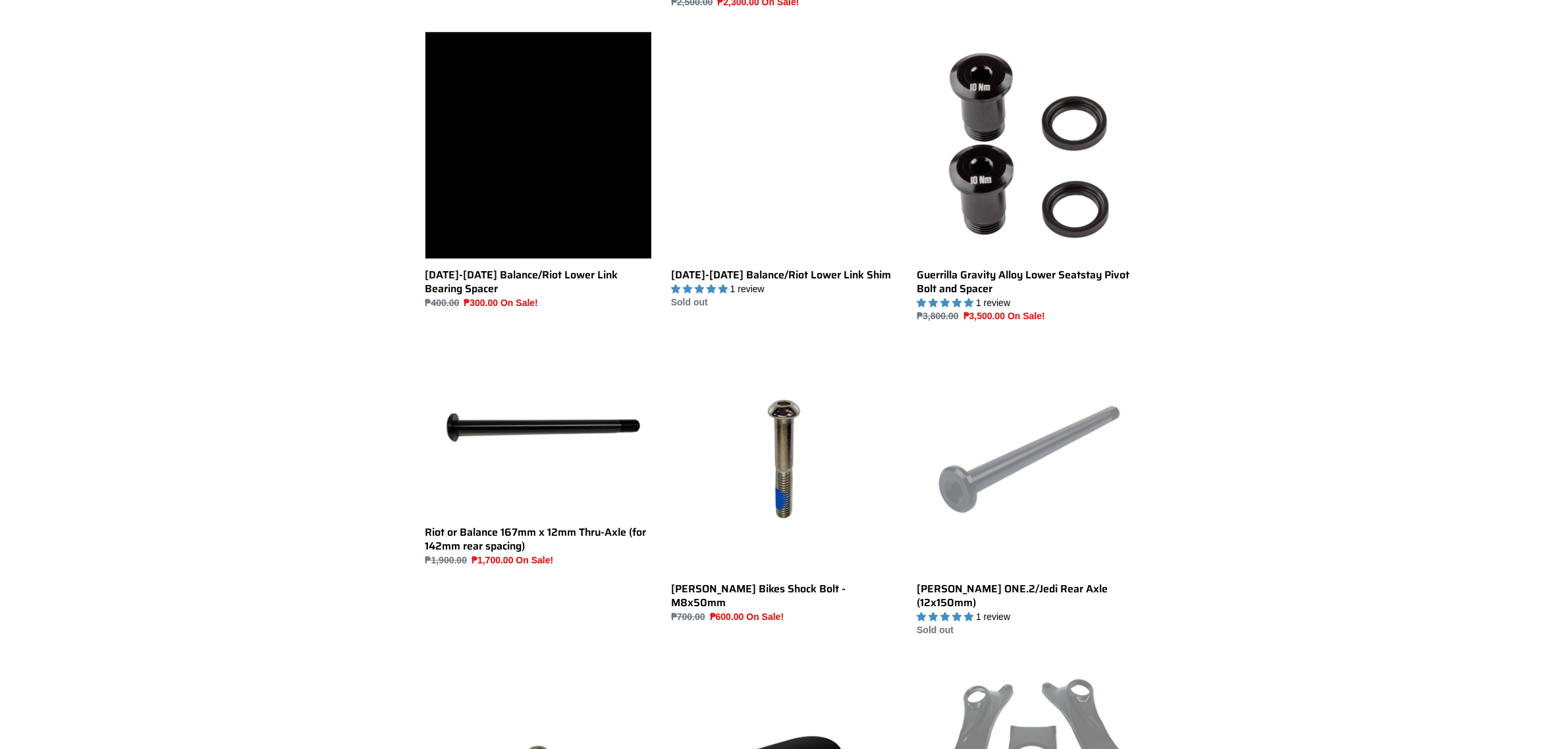
scroll to position [1482, 0]
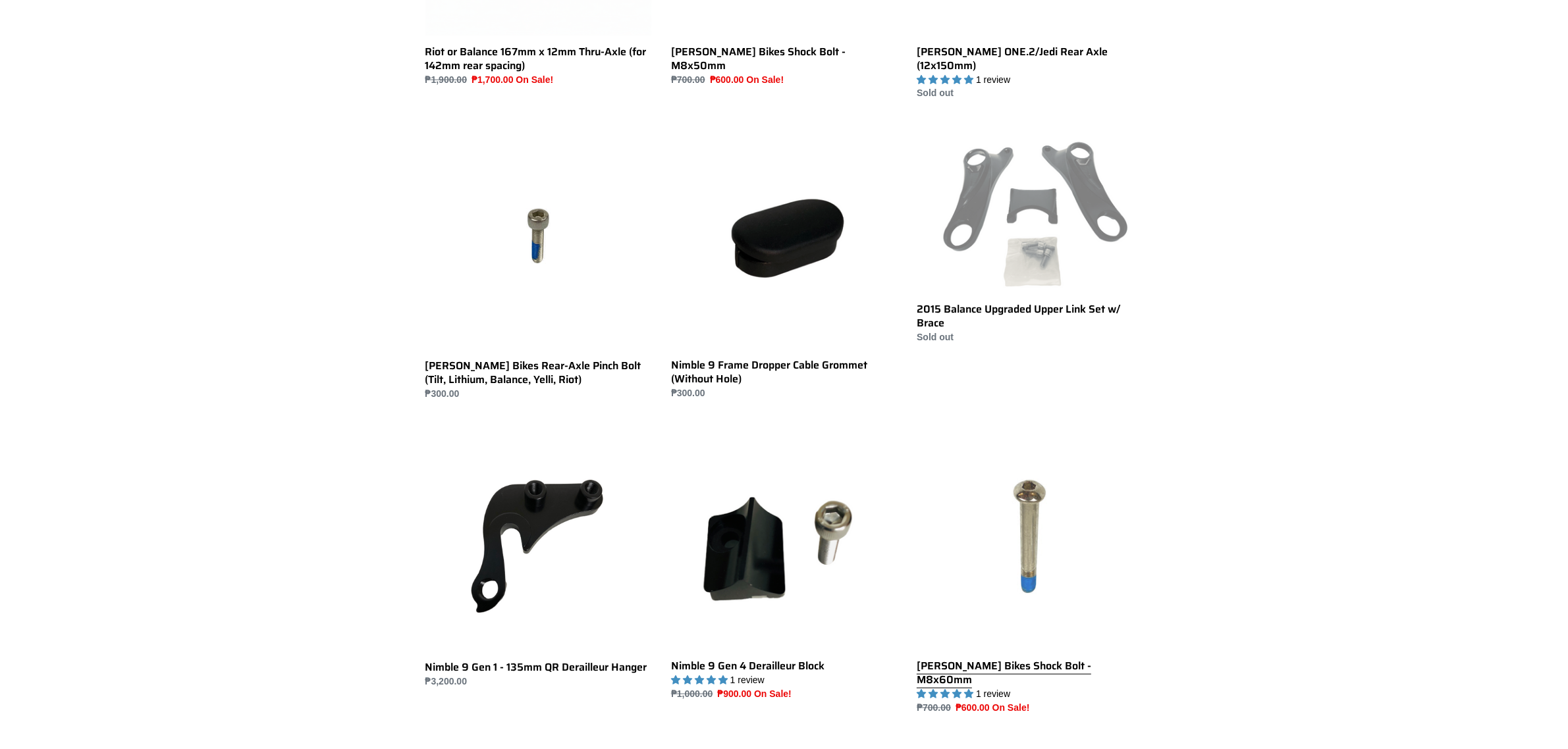
scroll to position [2058, 0]
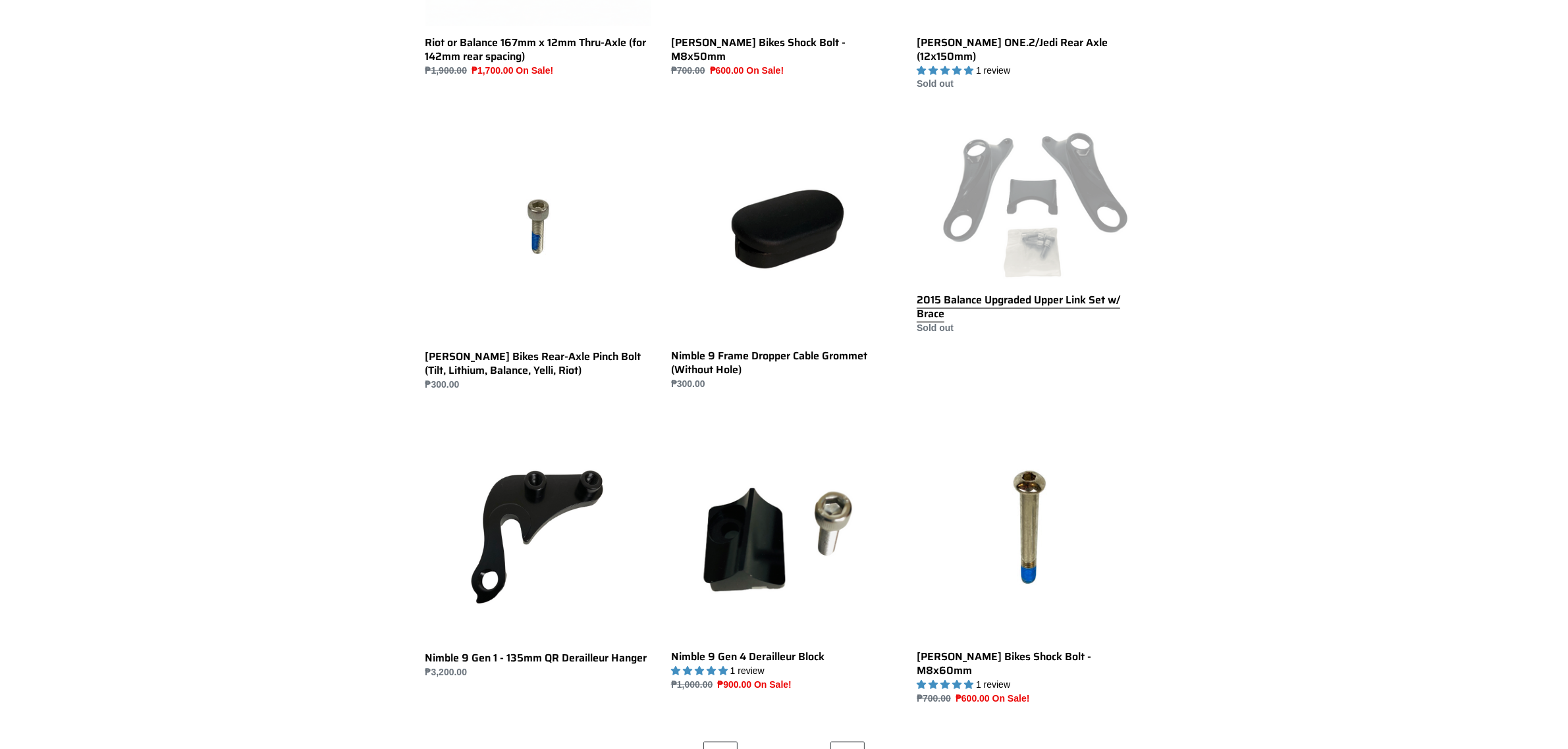
click at [1061, 172] on link "2015 Balance Upgraded Upper Link Set w/ Brace" at bounding box center [1030, 224] width 226 height 221
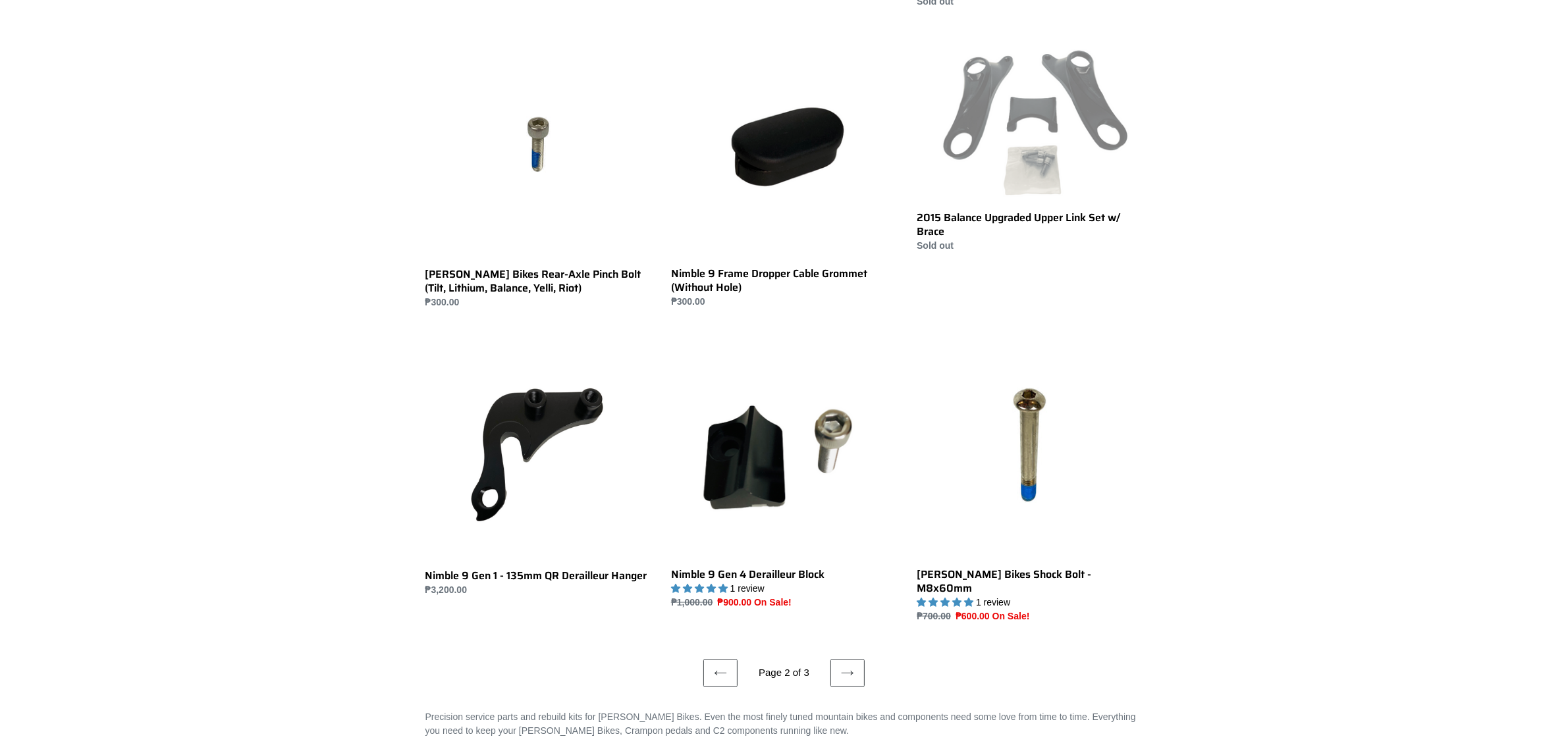
scroll to position [2058, 0]
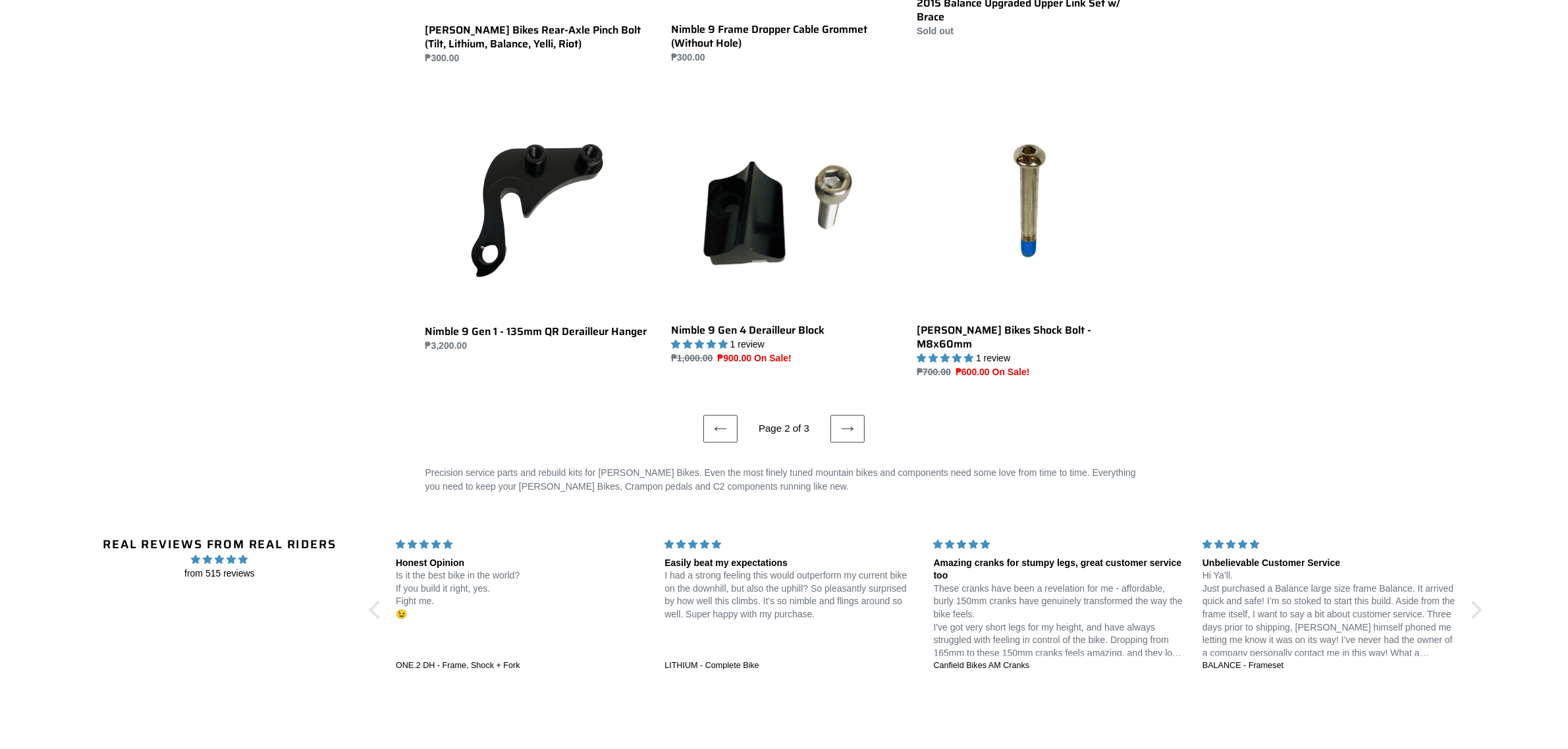
scroll to position [2469, 0]
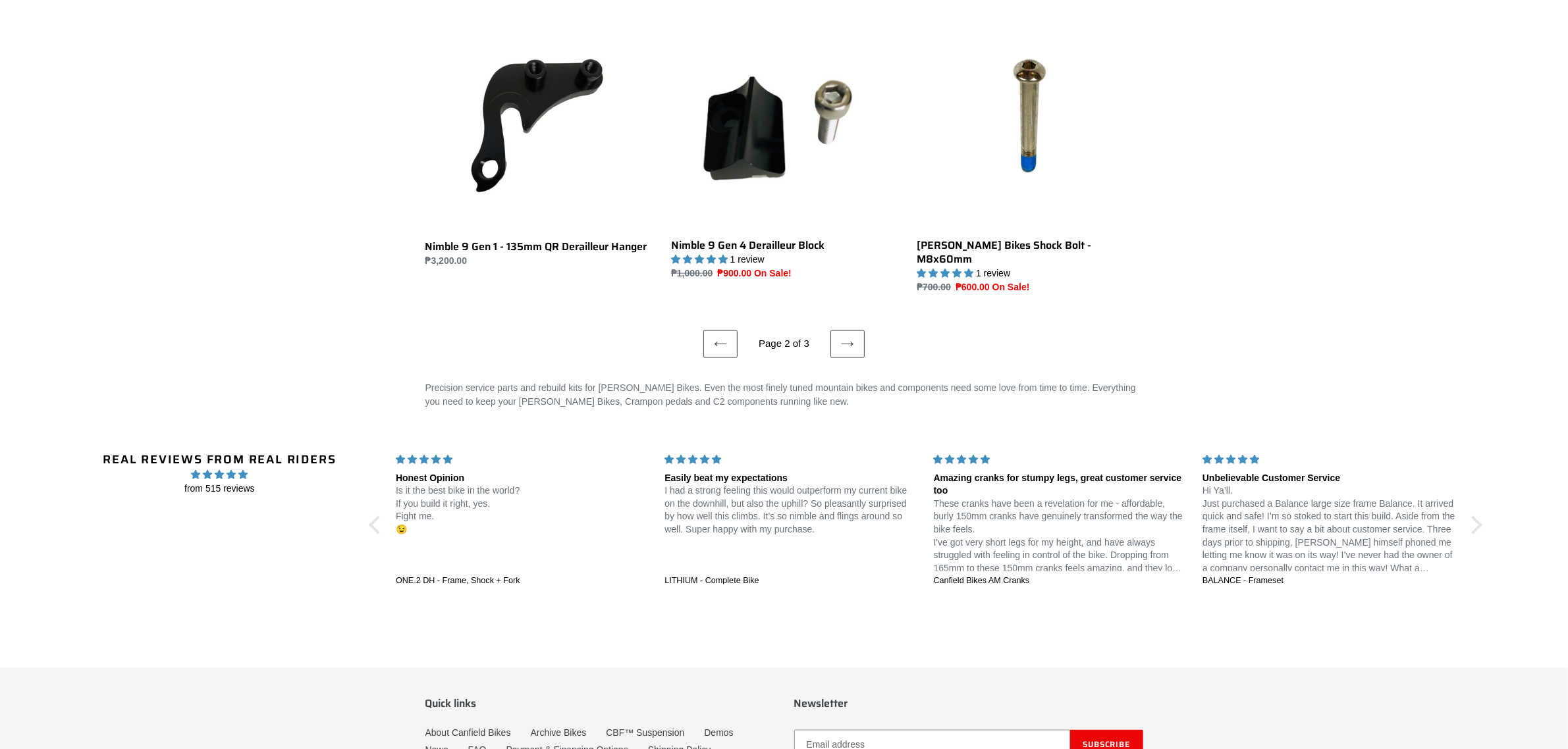
click at [850, 338] on icon at bounding box center [847, 344] width 13 height 13
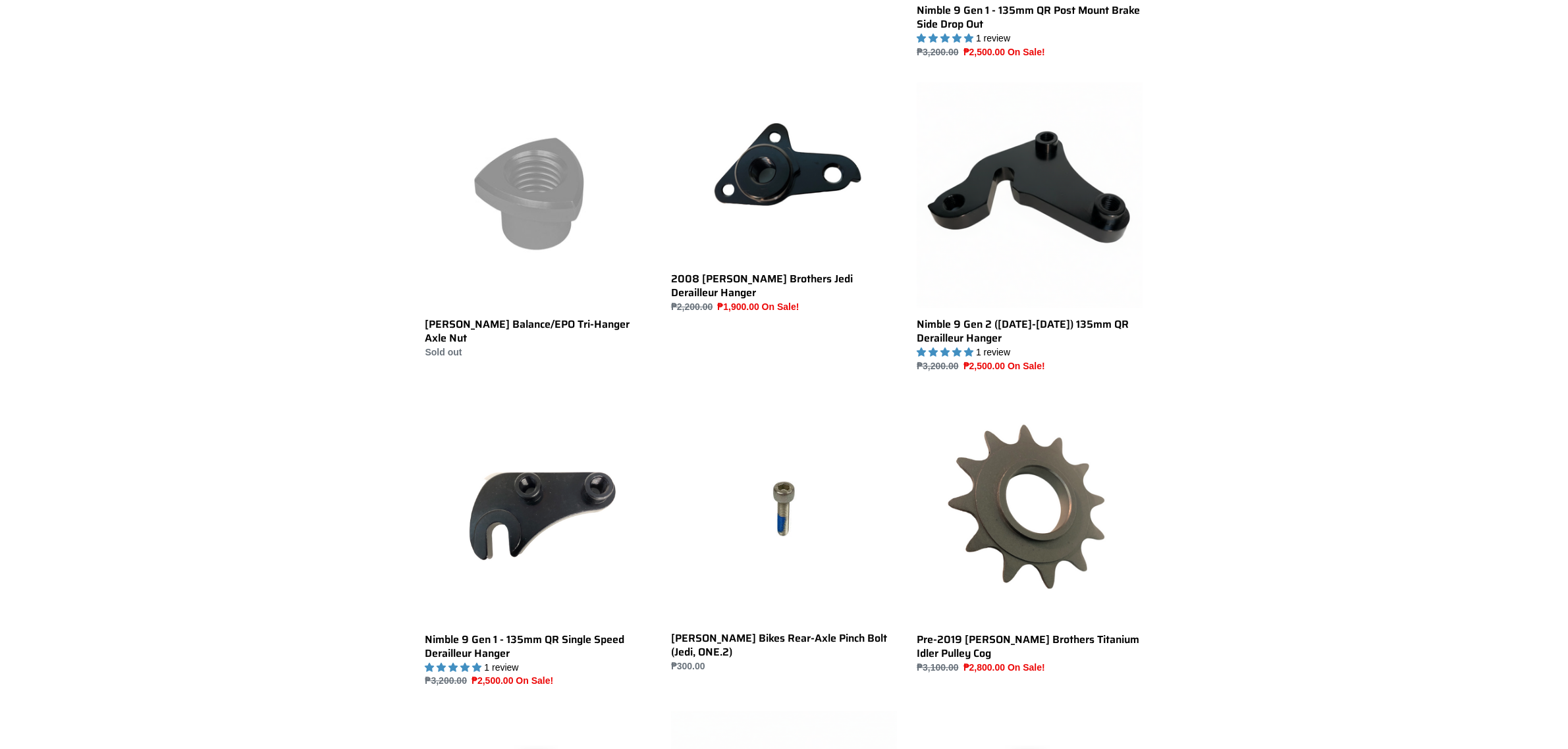
scroll to position [494, 0]
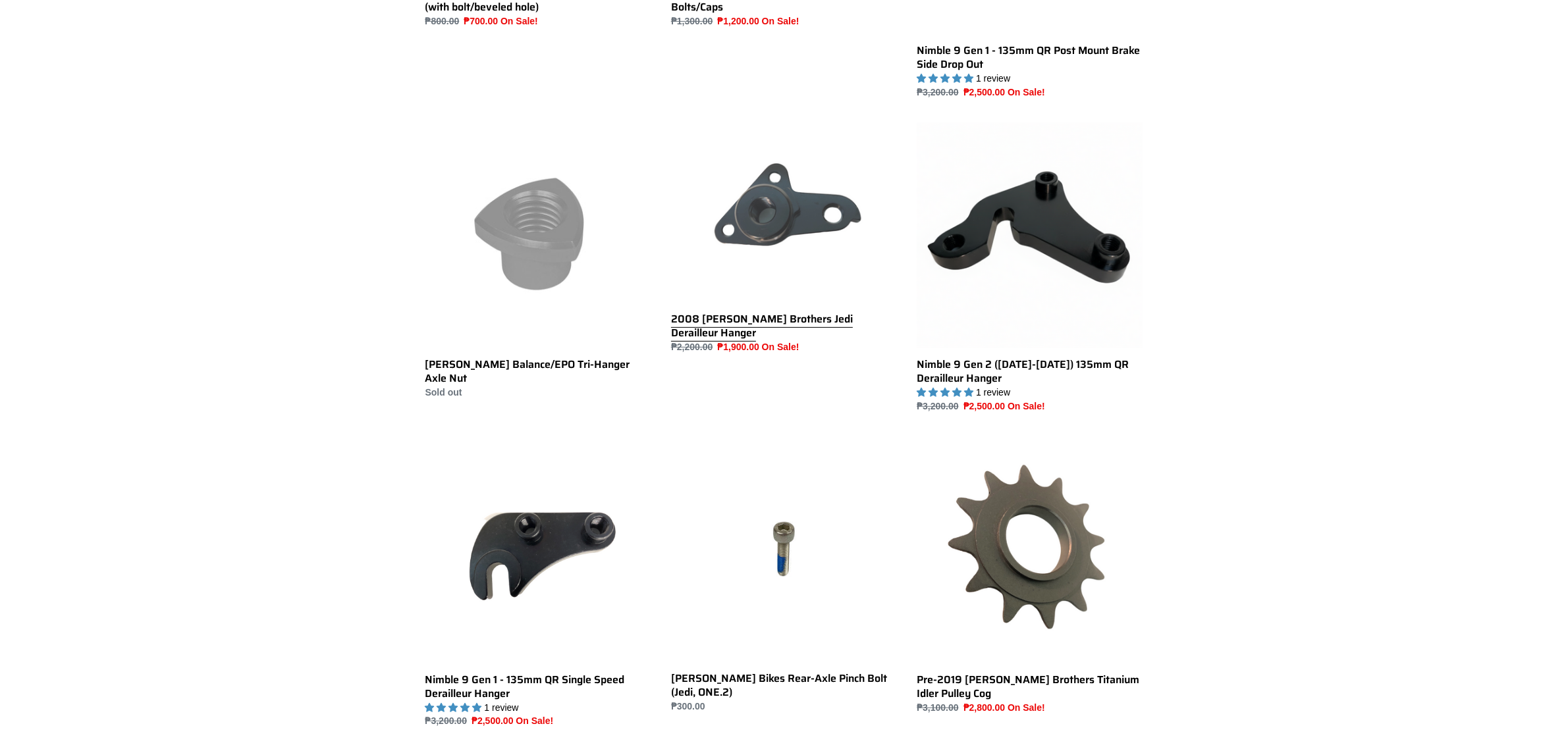
click at [756, 215] on link "2008 [PERSON_NAME] Brothers Jedi Derailleur Hanger" at bounding box center [784, 238] width 226 height 232
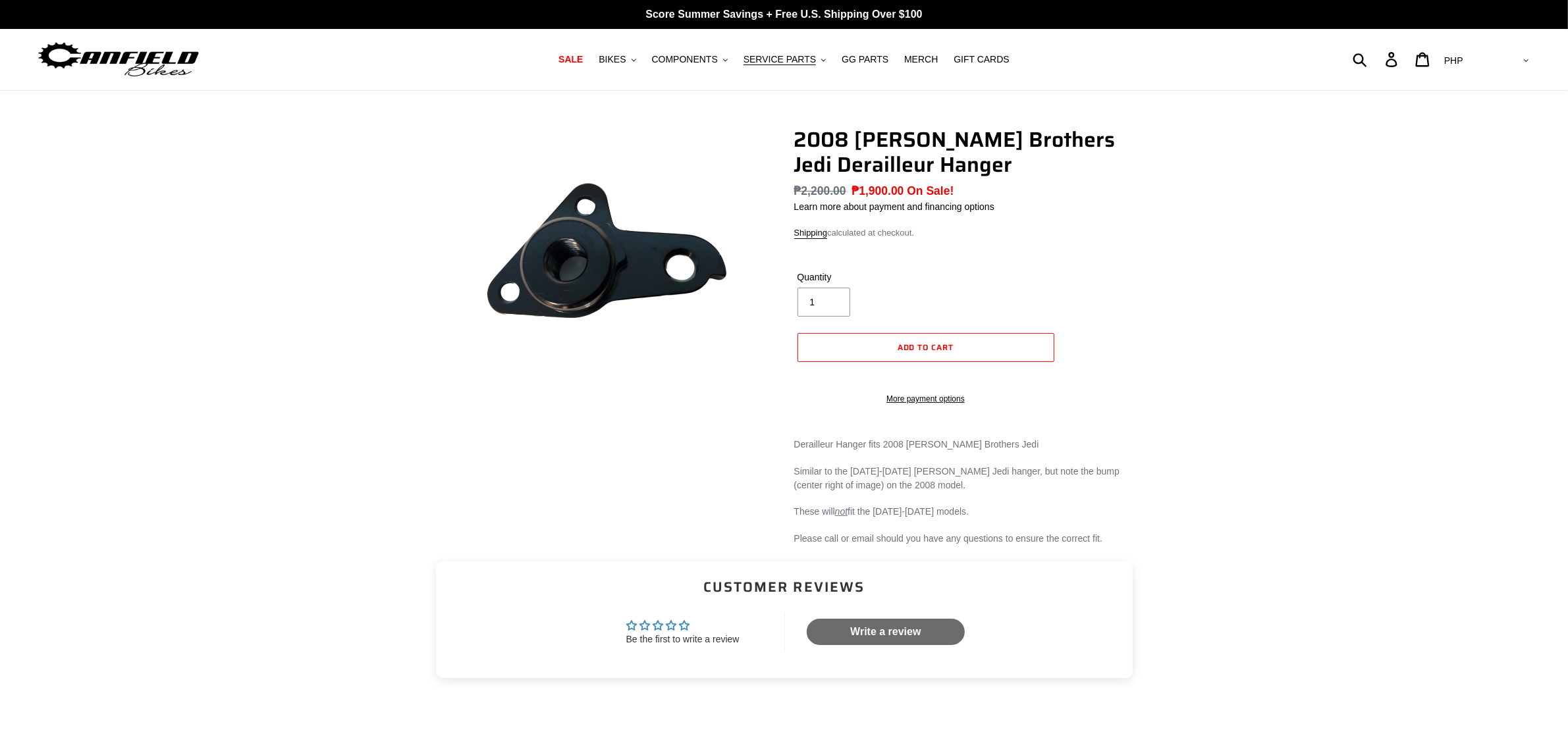
click at [588, 340] on img at bounding box center [600, 264] width 369 height 294
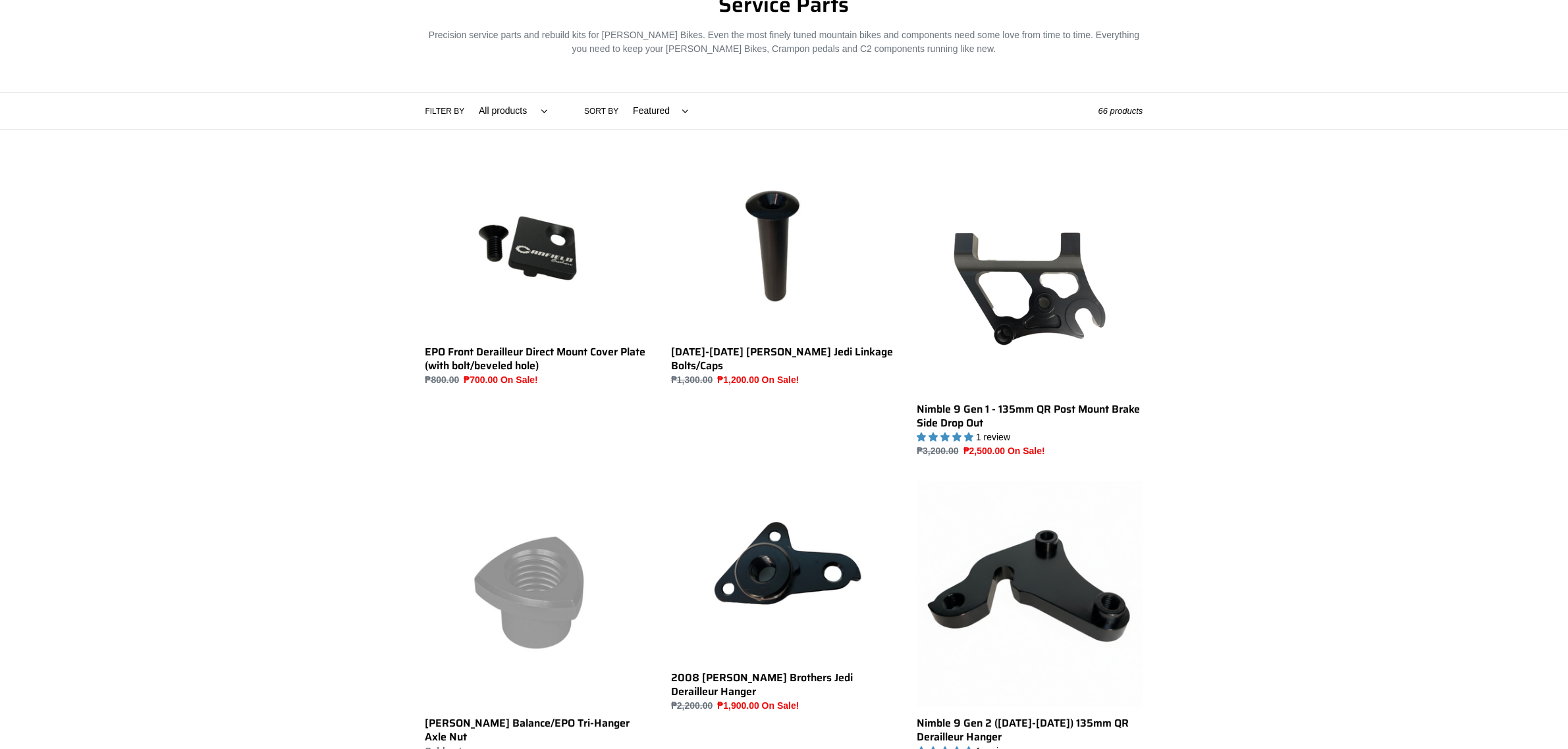
scroll to position [165, 0]
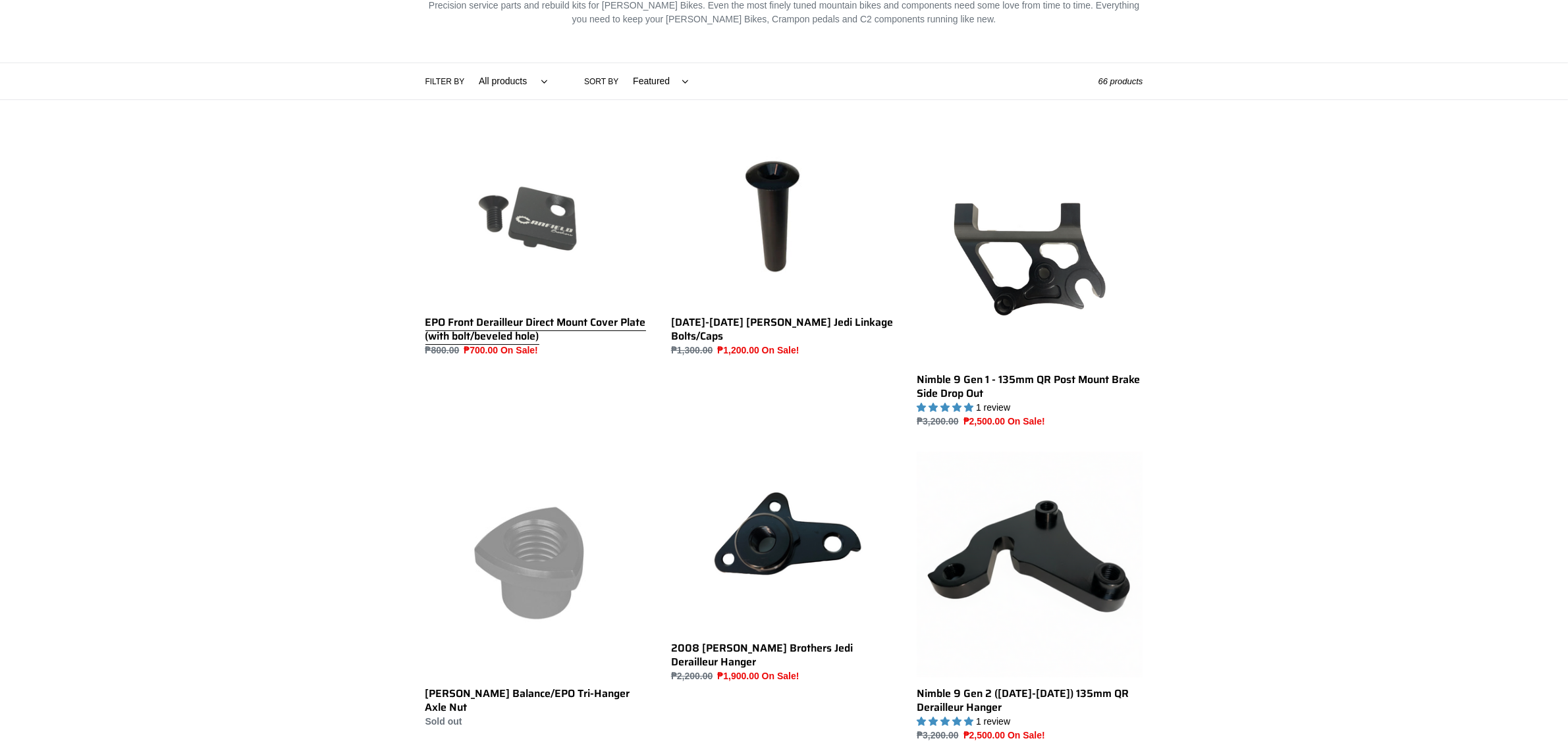
click at [547, 245] on link "EPO Front Derailleur Direct Mount Cover Plate (with bolt/beveled hole)" at bounding box center [538, 247] width 226 height 221
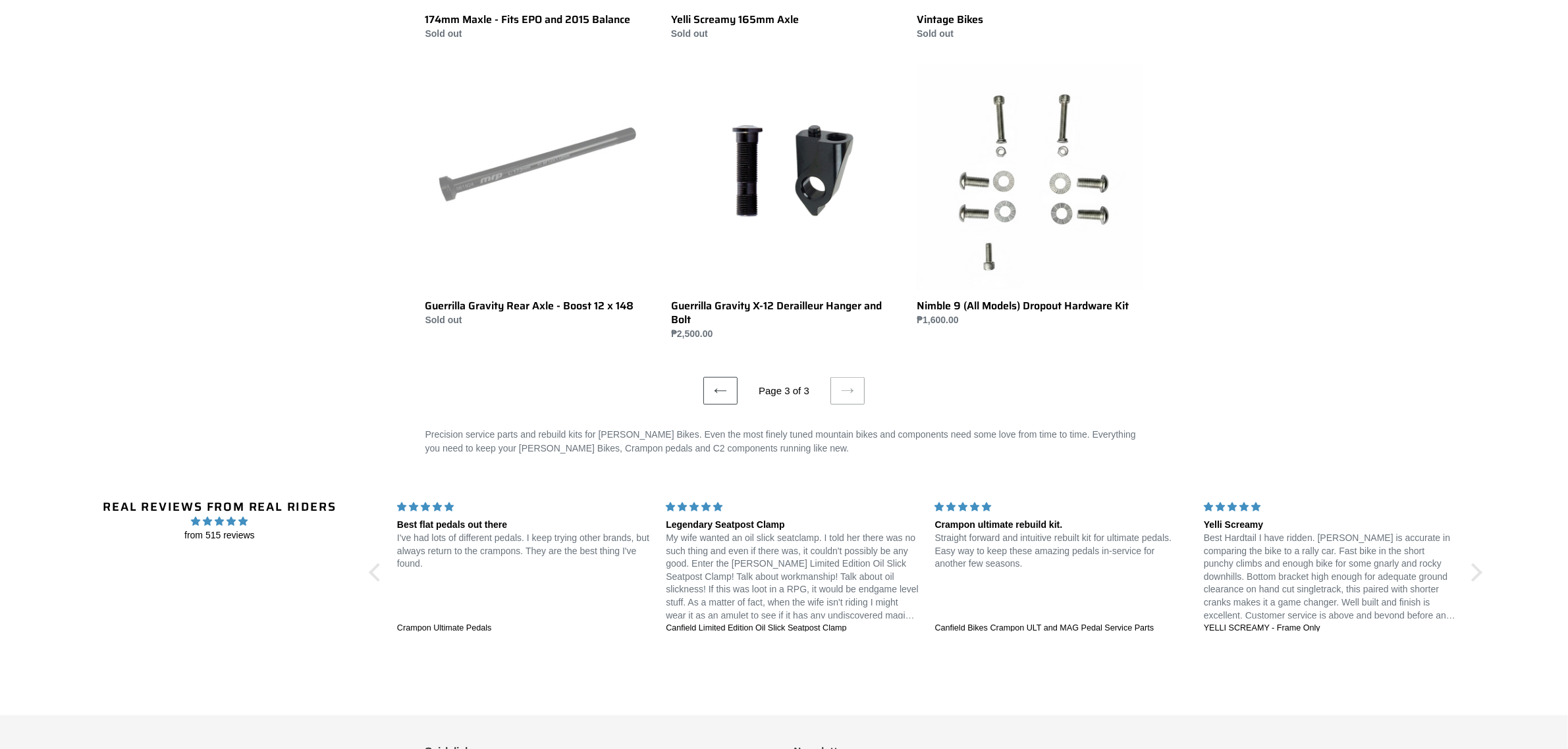
scroll to position [1728, 0]
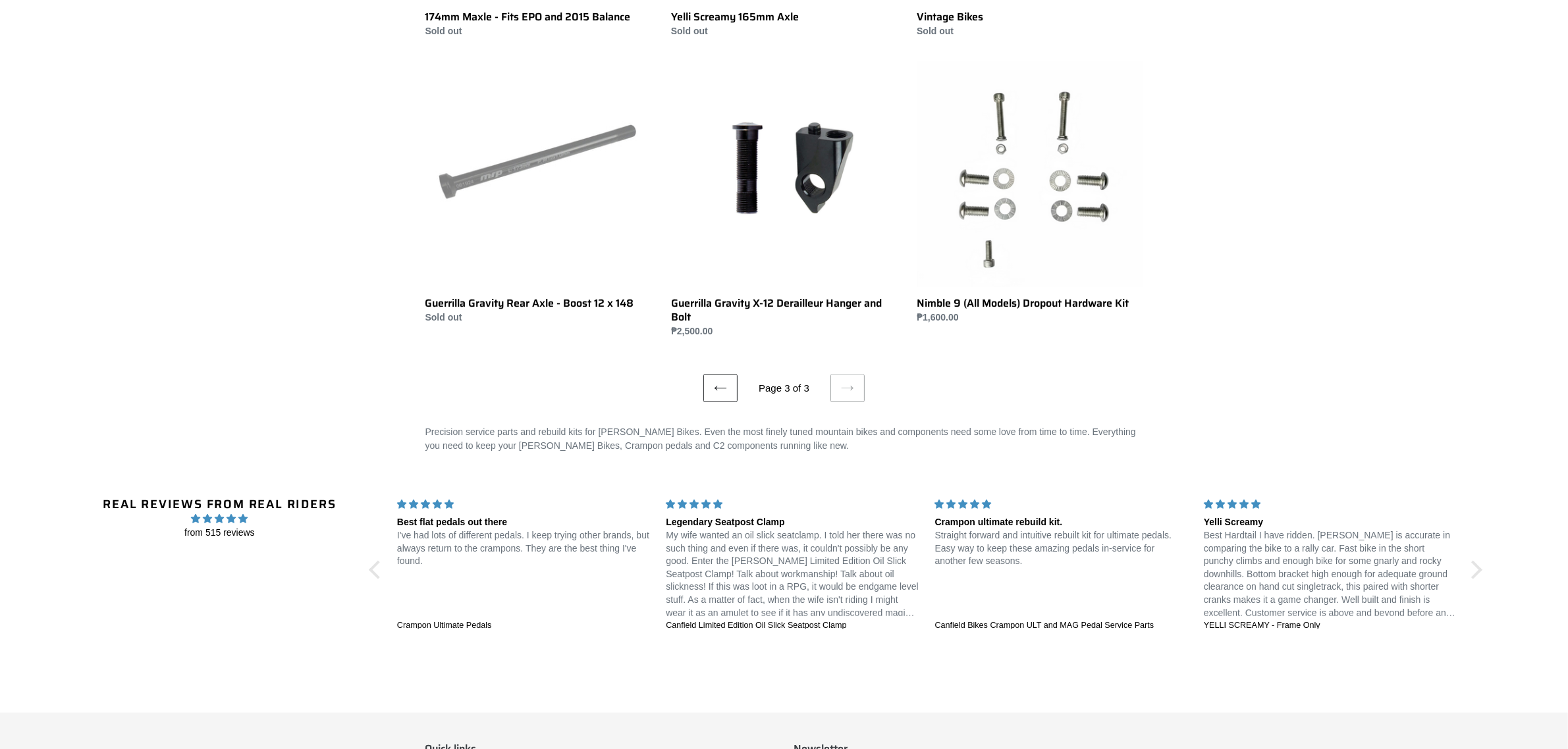
click at [728, 393] on link "Previous page" at bounding box center [720, 388] width 35 height 28
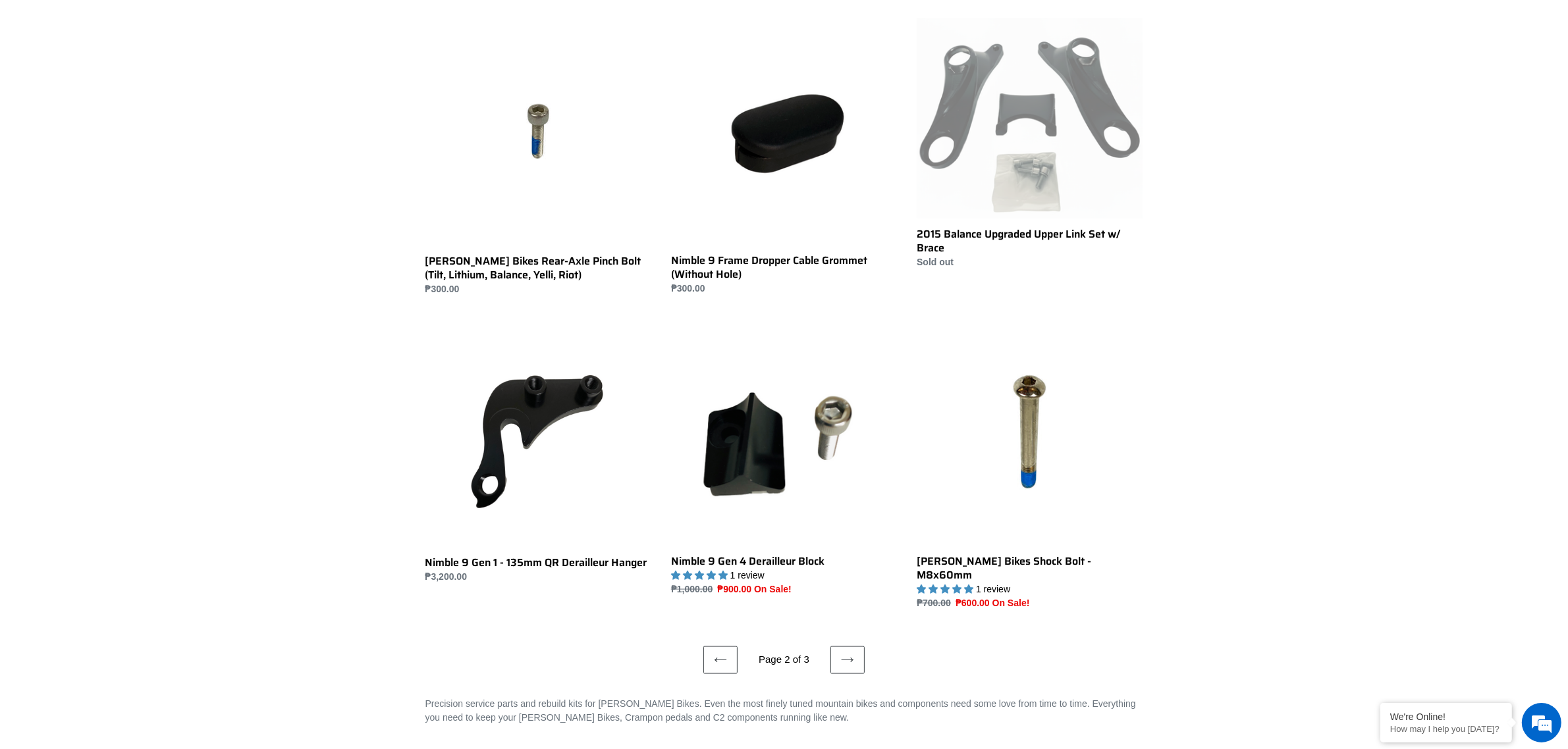
scroll to position [2387, 0]
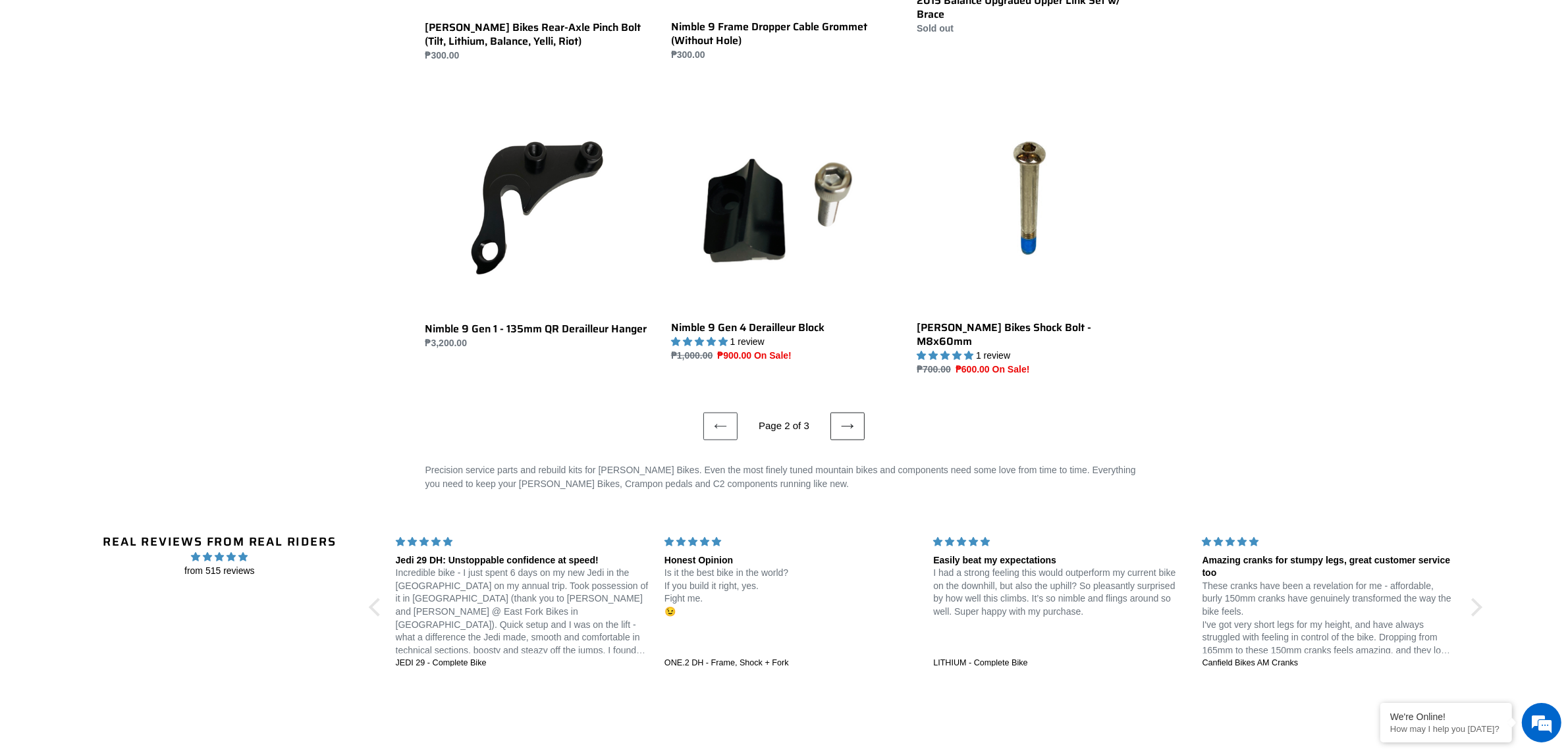
click at [841, 420] on icon at bounding box center [847, 426] width 13 height 13
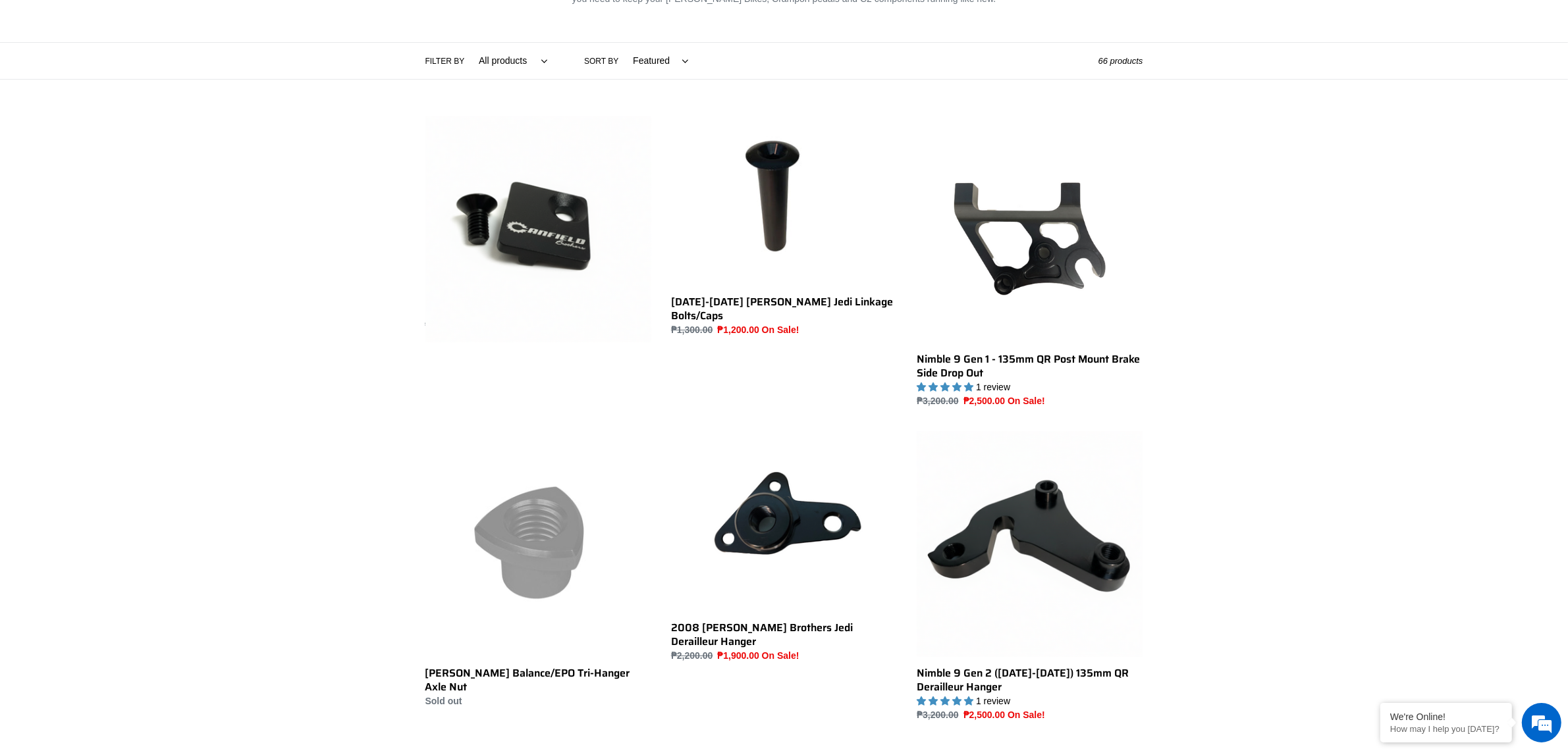
scroll to position [82, 0]
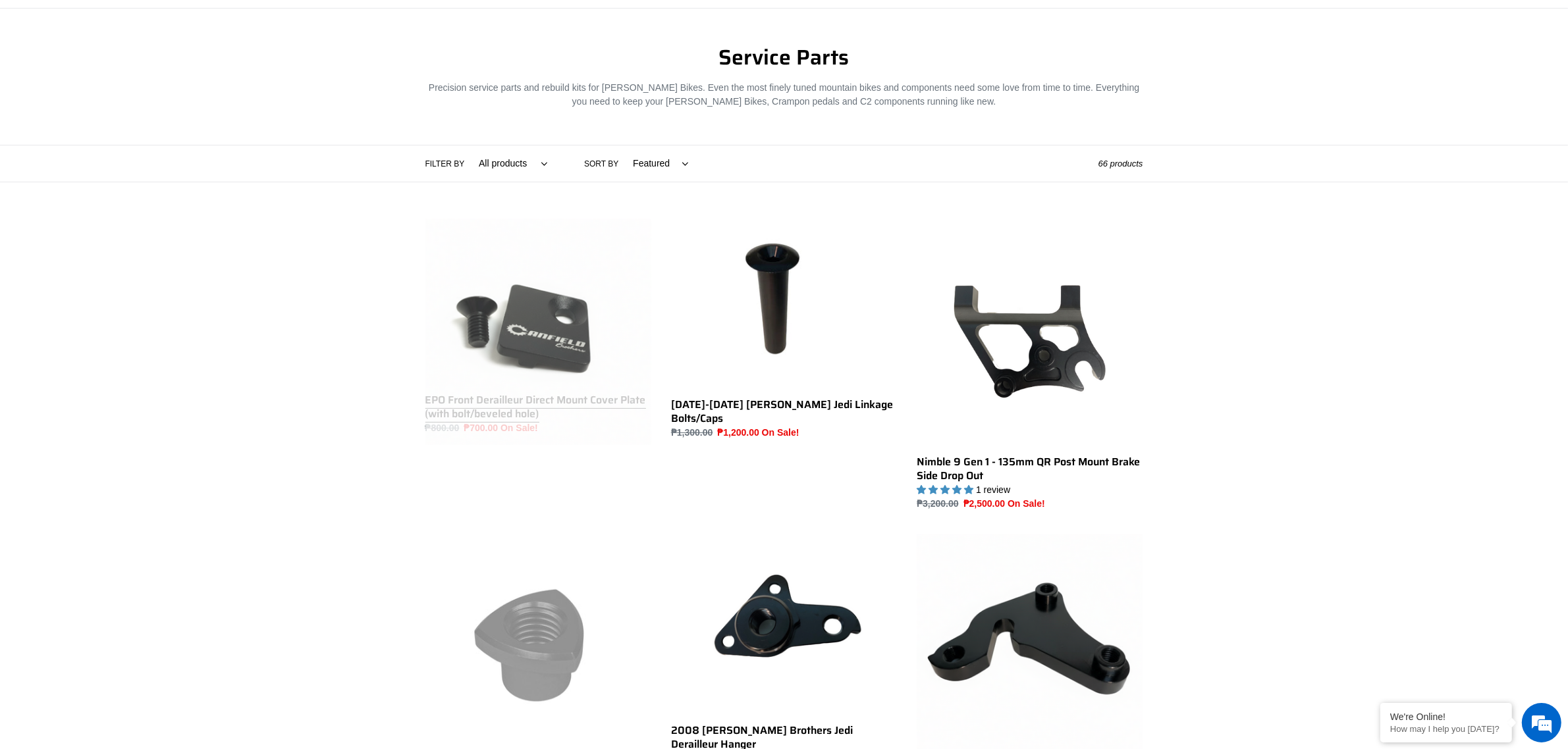
click at [577, 338] on link "EPO Front Derailleur Direct Mount Cover Plate (with bolt/beveled hole)" at bounding box center [538, 326] width 226 height 216
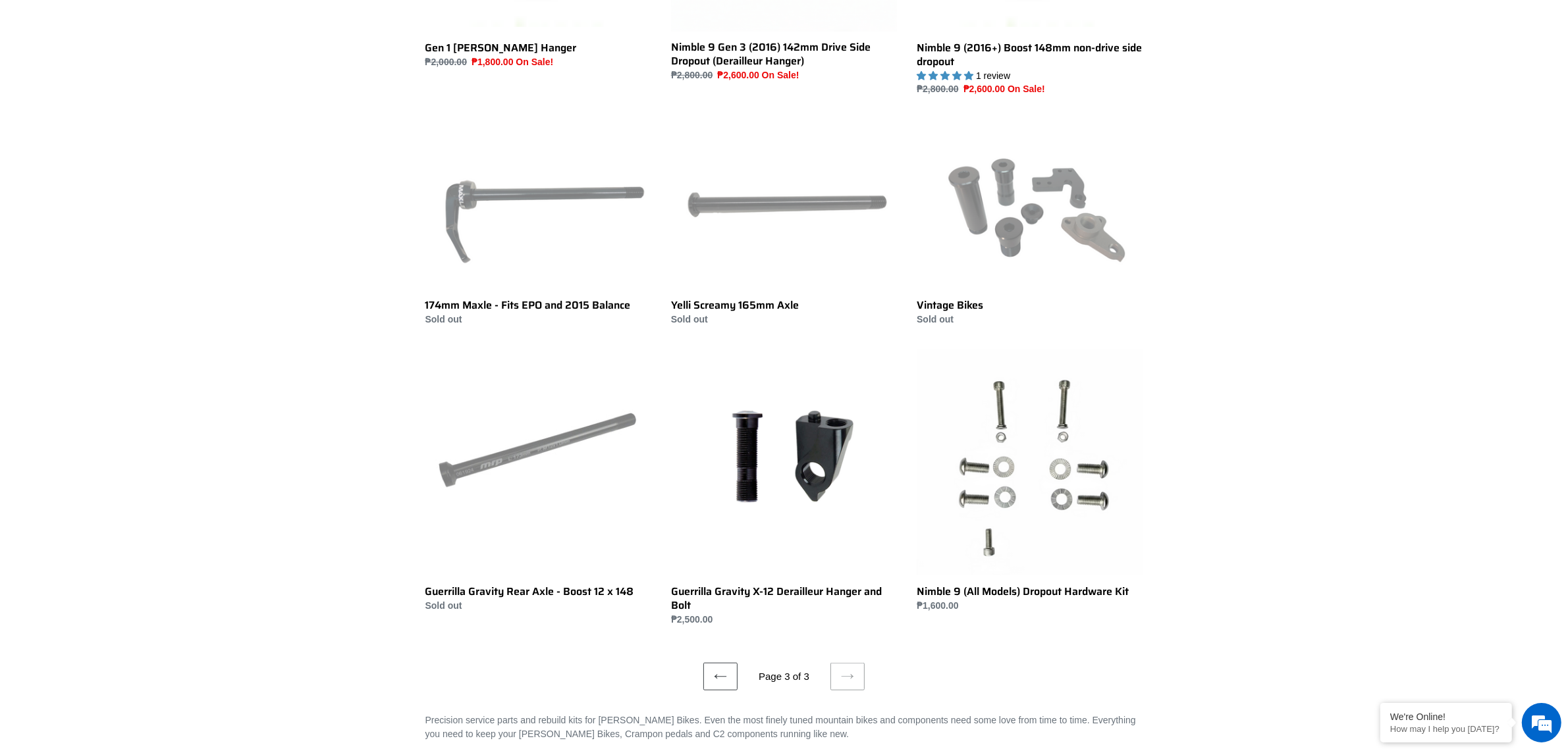
scroll to position [1482, 0]
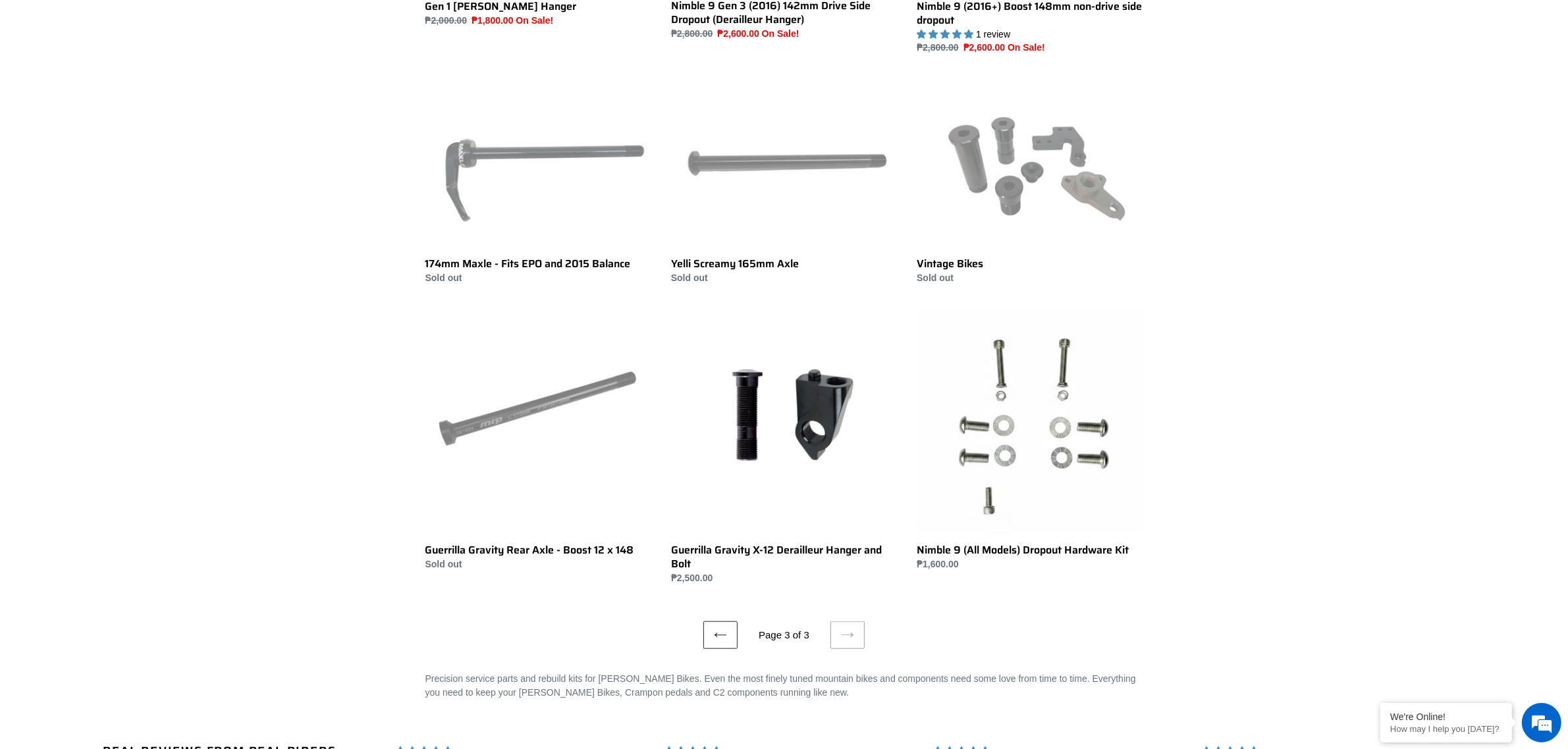
click at [724, 629] on icon at bounding box center [719, 634] width 13 height 13
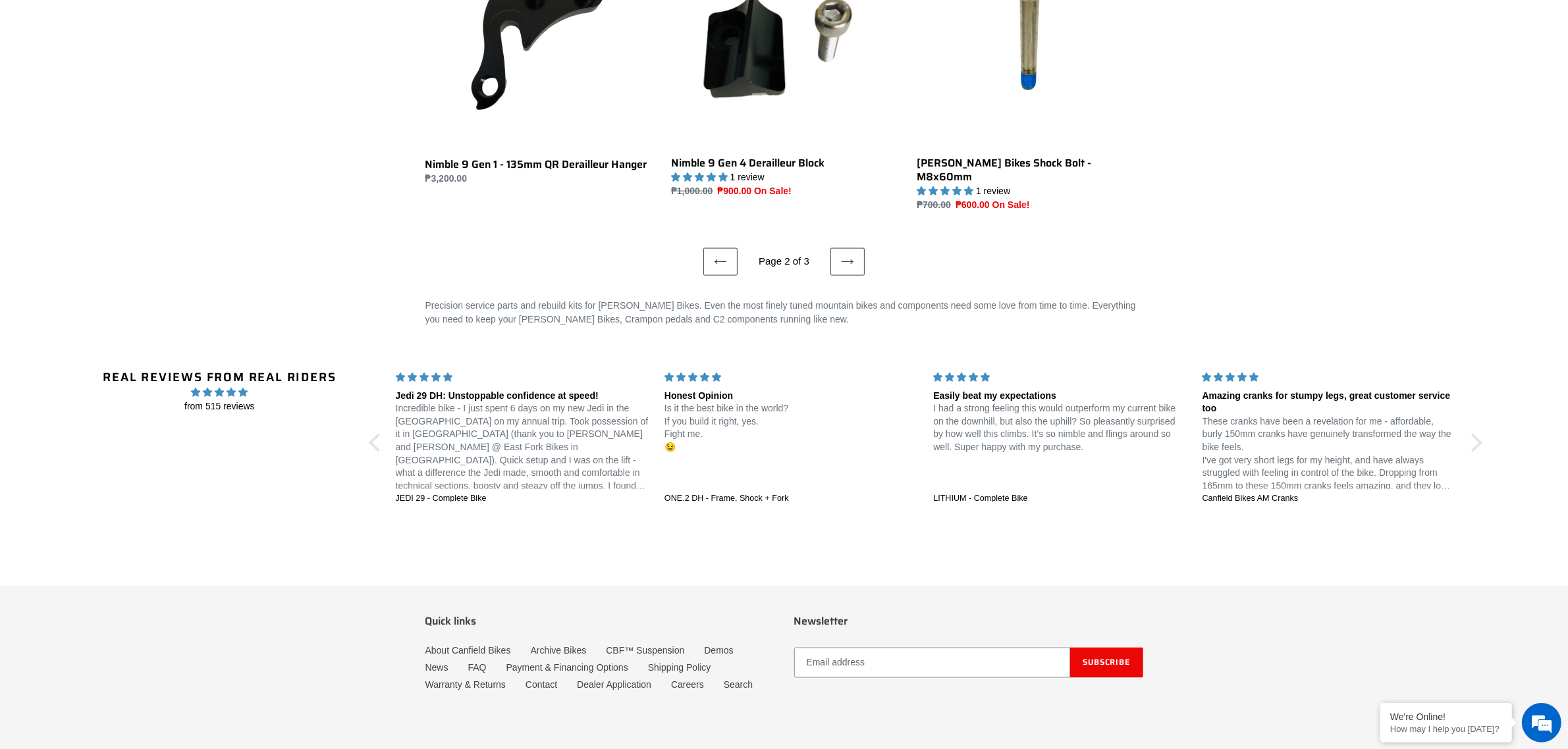
scroll to position [2222, 0]
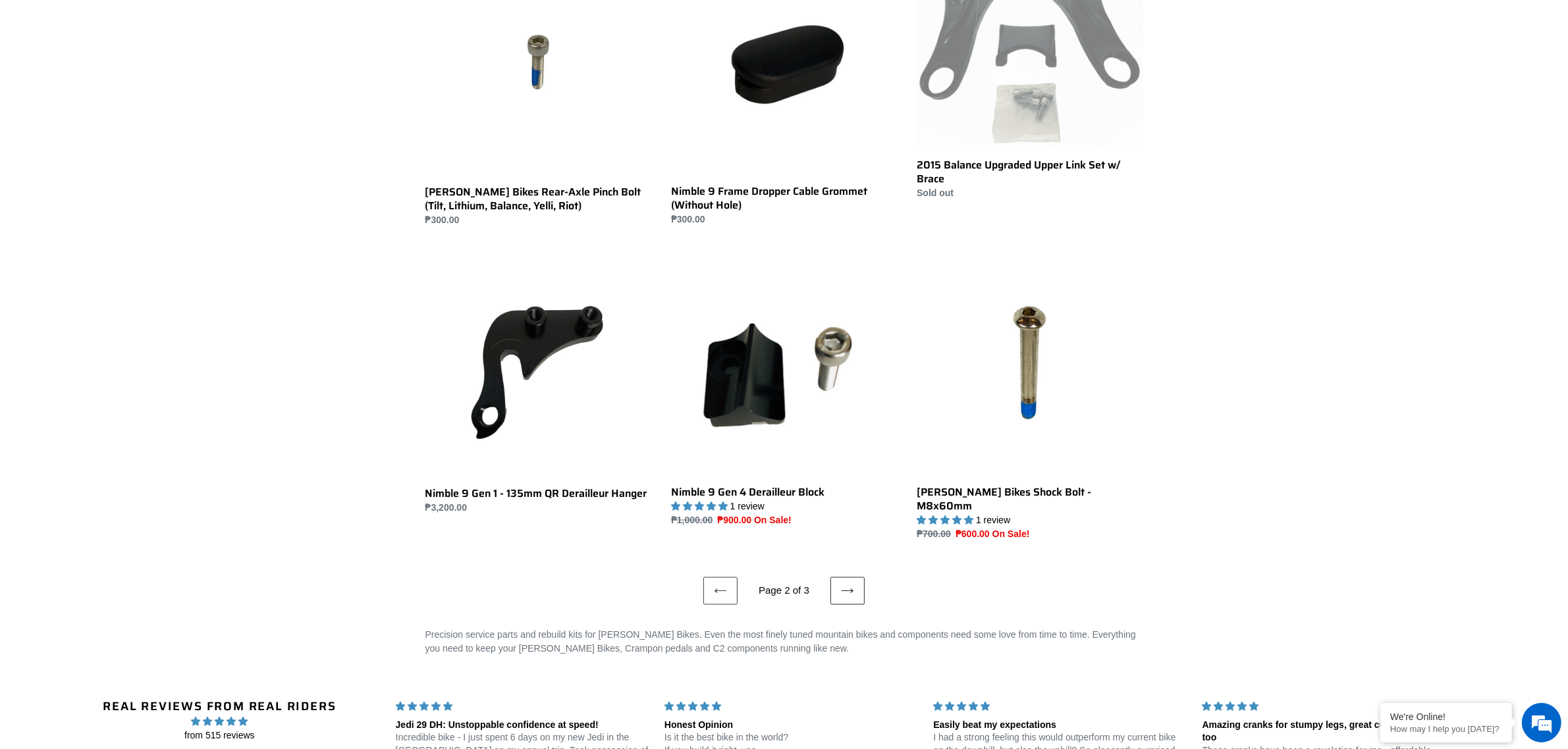
click at [836, 577] on link "Next page" at bounding box center [847, 591] width 35 height 28
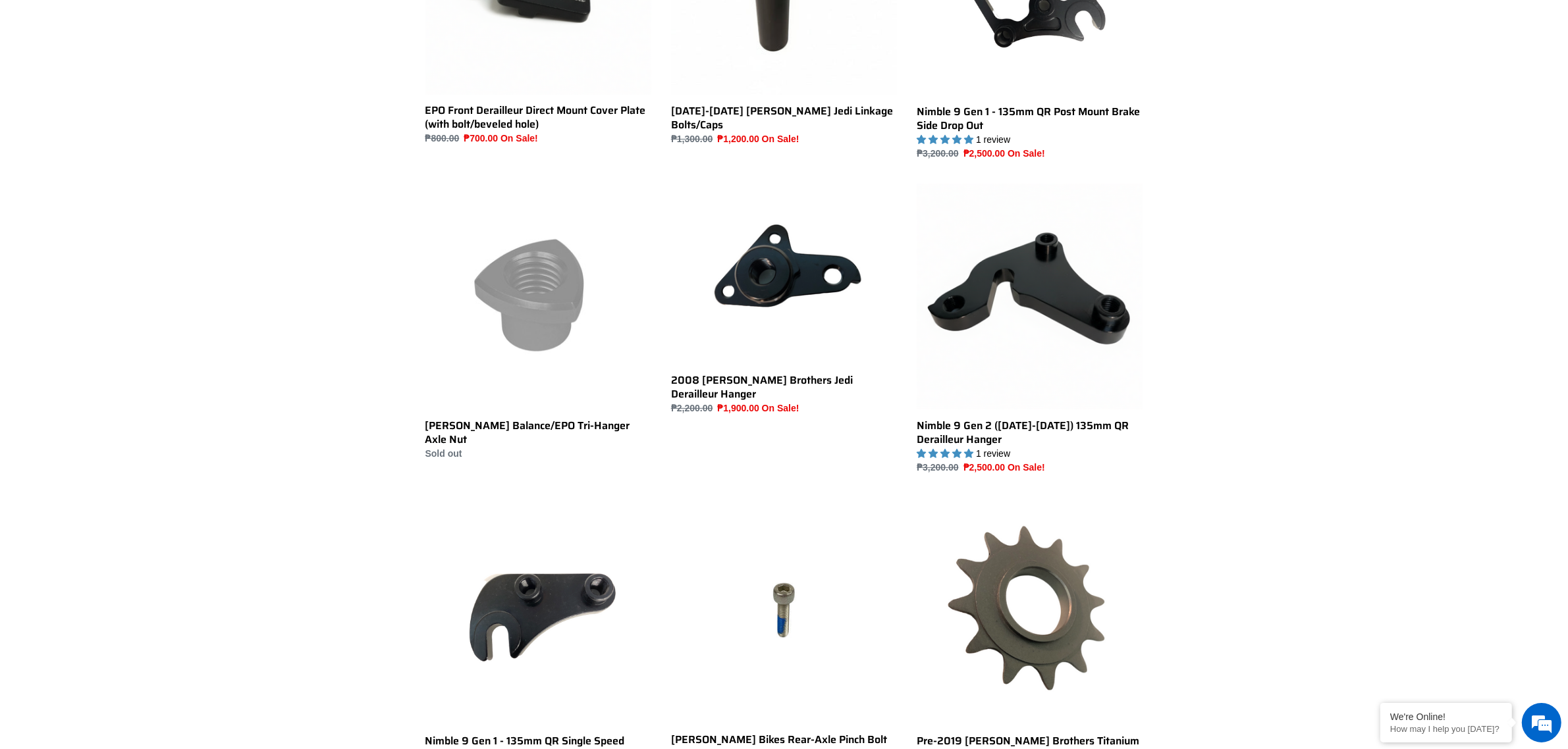
scroll to position [494, 0]
